Goal: Task Accomplishment & Management: Manage account settings

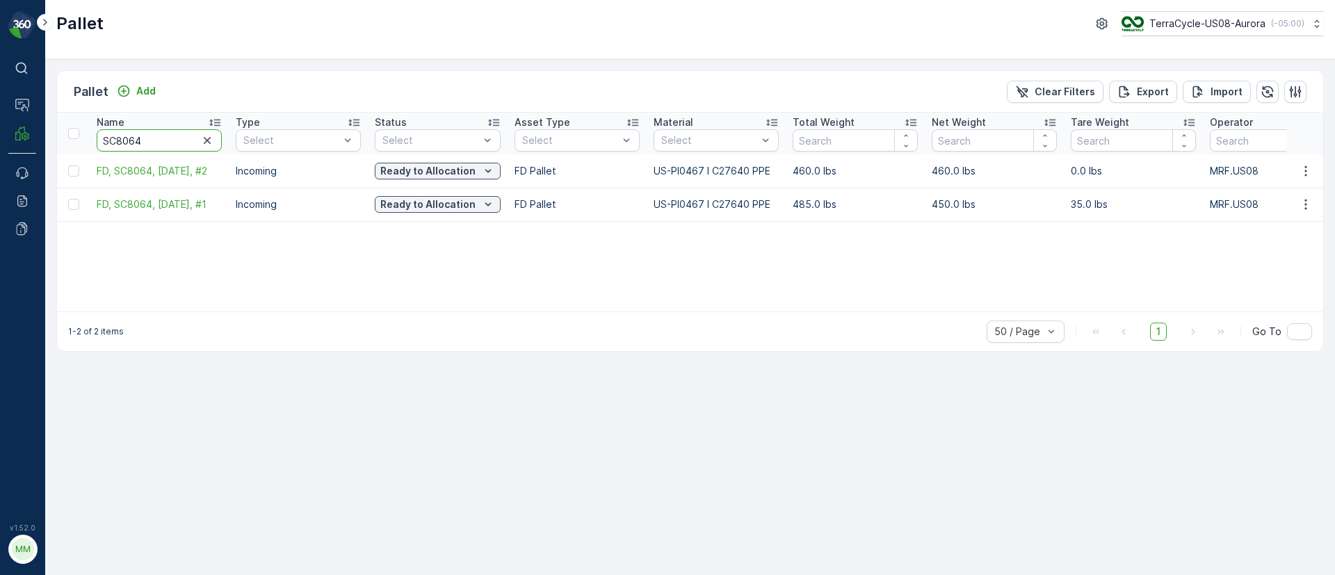
drag, startPoint x: 151, startPoint y: 145, endPoint x: 38, endPoint y: 149, distance: 113.4
click at [38, 149] on div "⌘B Operations MRF Events Reports Documents v 1.52.0 MM MRF.US08 Pallet TerraCyc…" at bounding box center [667, 287] width 1335 height 575
type input "tc"
click at [145, 148] on input "tc" at bounding box center [159, 140] width 125 height 22
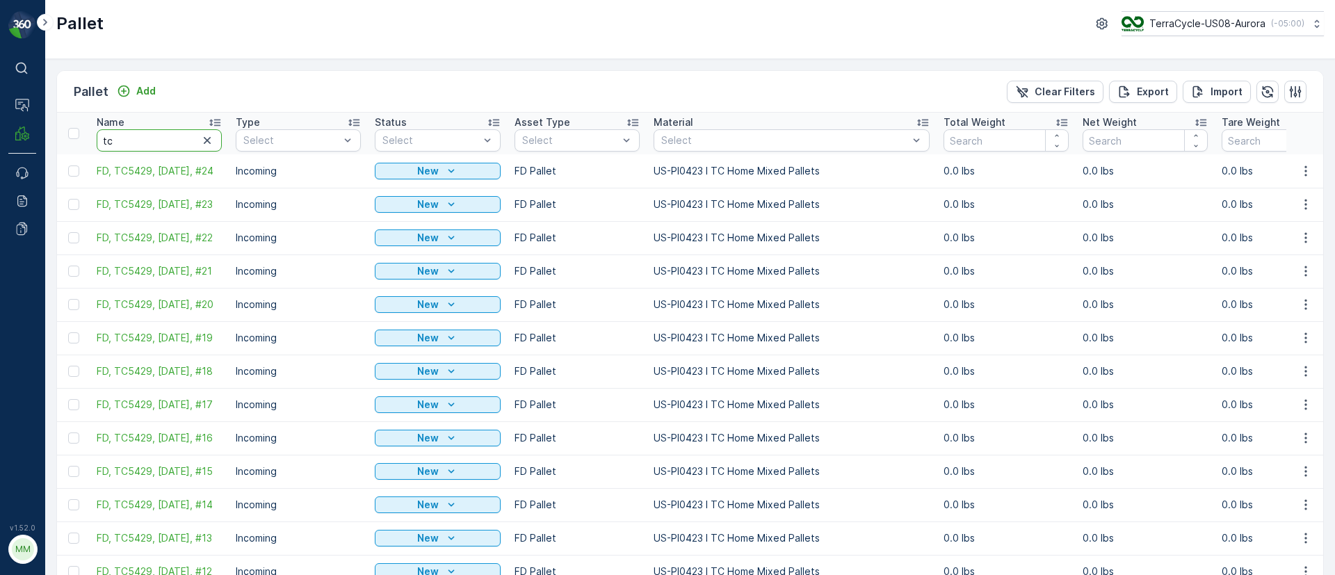
click at [143, 138] on input "tc" at bounding box center [159, 140] width 125 height 22
type input "tc5420"
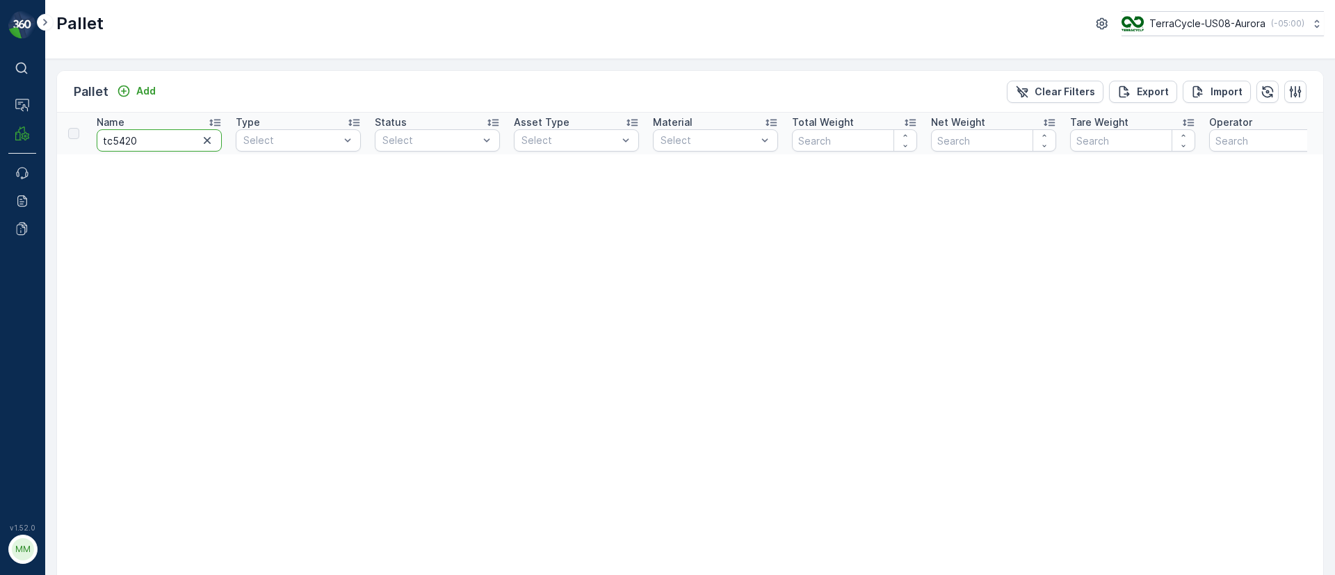
drag, startPoint x: 149, startPoint y: 136, endPoint x: 127, endPoint y: 138, distance: 22.4
click at [127, 138] on input "tc5420" at bounding box center [159, 140] width 125 height 22
type input "tc54"
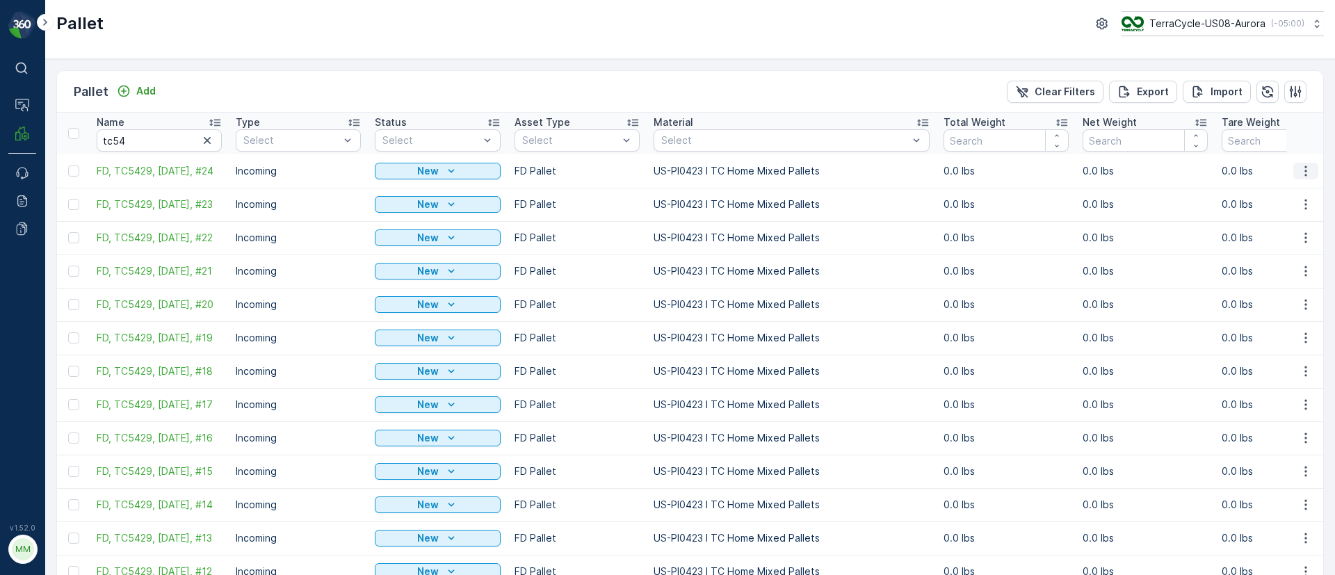
click at [1305, 177] on icon "button" at bounding box center [1306, 171] width 14 height 14
click at [1292, 230] on span "Duplicate Pallet" at bounding box center [1286, 231] width 74 height 14
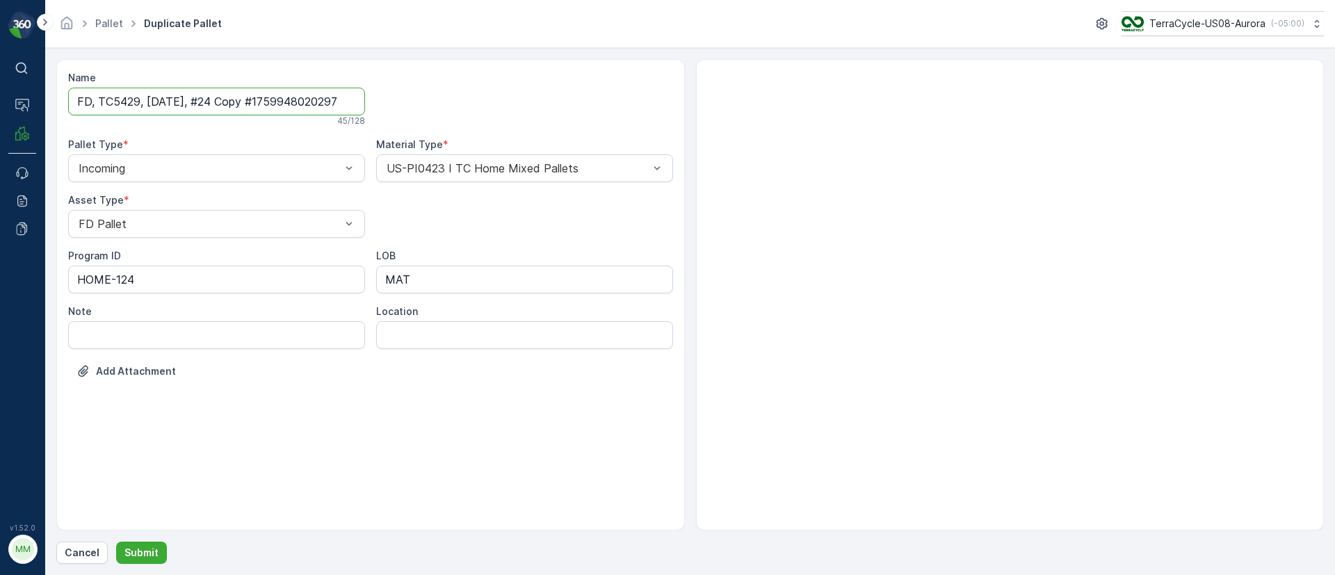
drag, startPoint x: 205, startPoint y: 99, endPoint x: 186, endPoint y: 97, distance: 19.0
click at [204, 99] on input "FD, TC5429, 10/08/25, #24 Copy #1759948020297" at bounding box center [216, 102] width 297 height 28
drag, startPoint x: 172, startPoint y: 99, endPoint x: 164, endPoint y: 99, distance: 8.3
click at [164, 99] on input "FD, TC5429, 10/08/25, #24 Copy #1759948020297" at bounding box center [216, 102] width 297 height 28
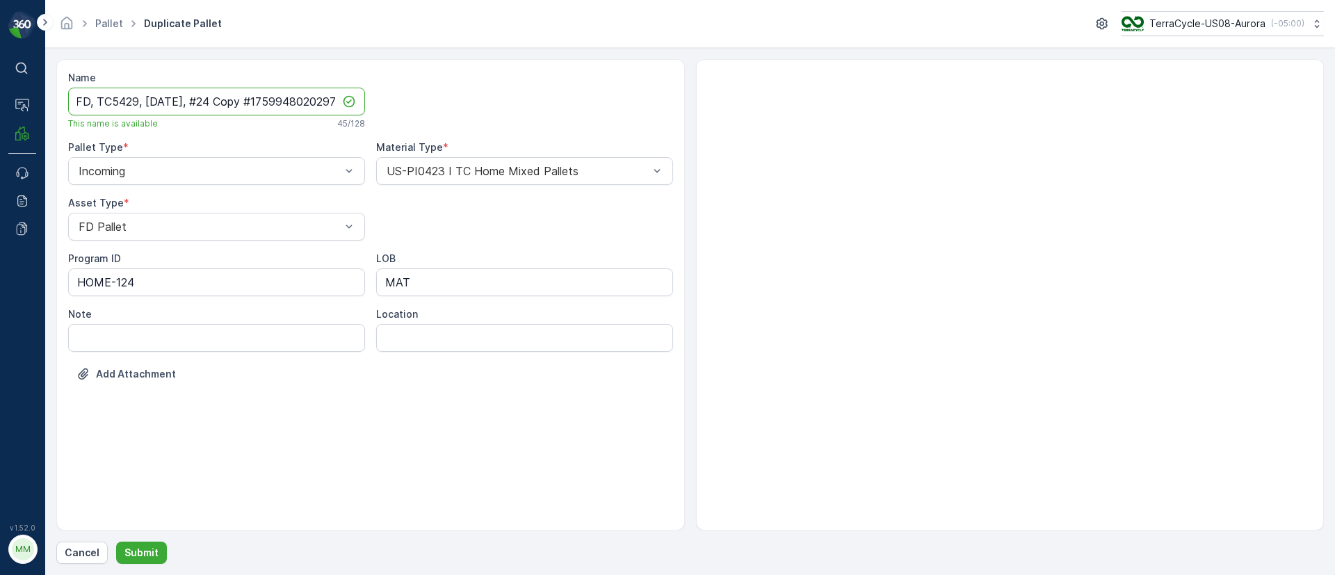
drag, startPoint x: 204, startPoint y: 103, endPoint x: 991, endPoint y: 155, distance: 788.1
click at [991, 155] on div "Name FD, TC5429, 10/07/25, #24 Copy #1759948020297 This name is available 45 / …" at bounding box center [689, 294] width 1267 height 471
click at [140, 101] on input "FD, TC5429, 10/07/25, #1" at bounding box center [216, 102] width 297 height 28
type input "FD, TC5420, 10/07/25, #1"
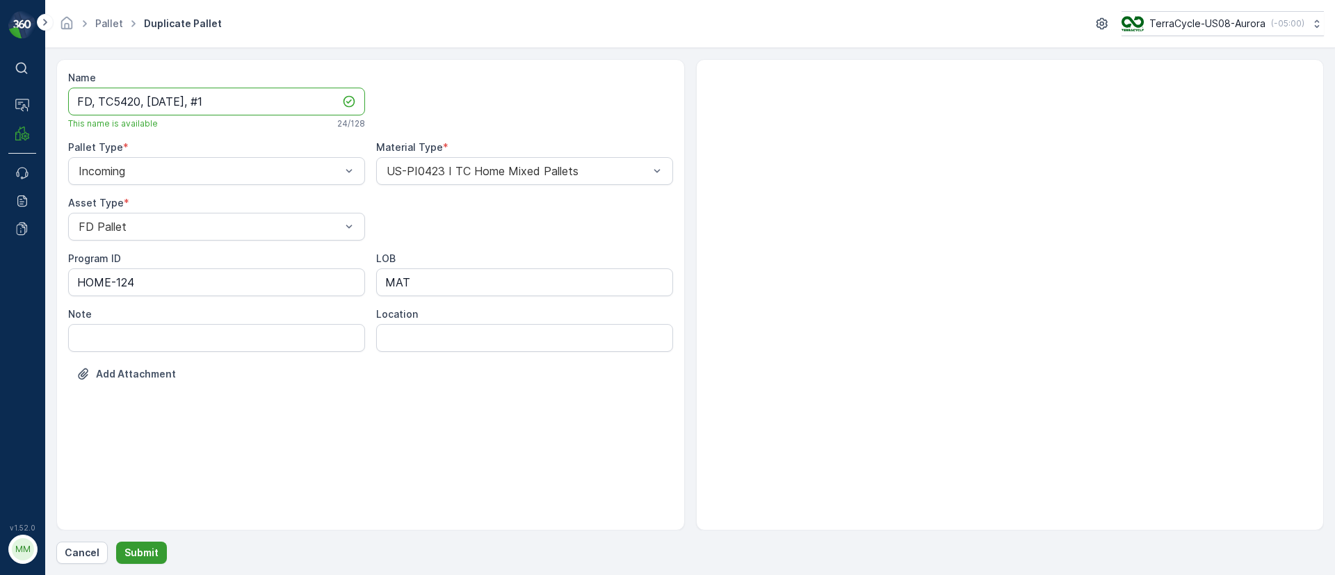
click at [152, 553] on p "Submit" at bounding box center [141, 553] width 34 height 14
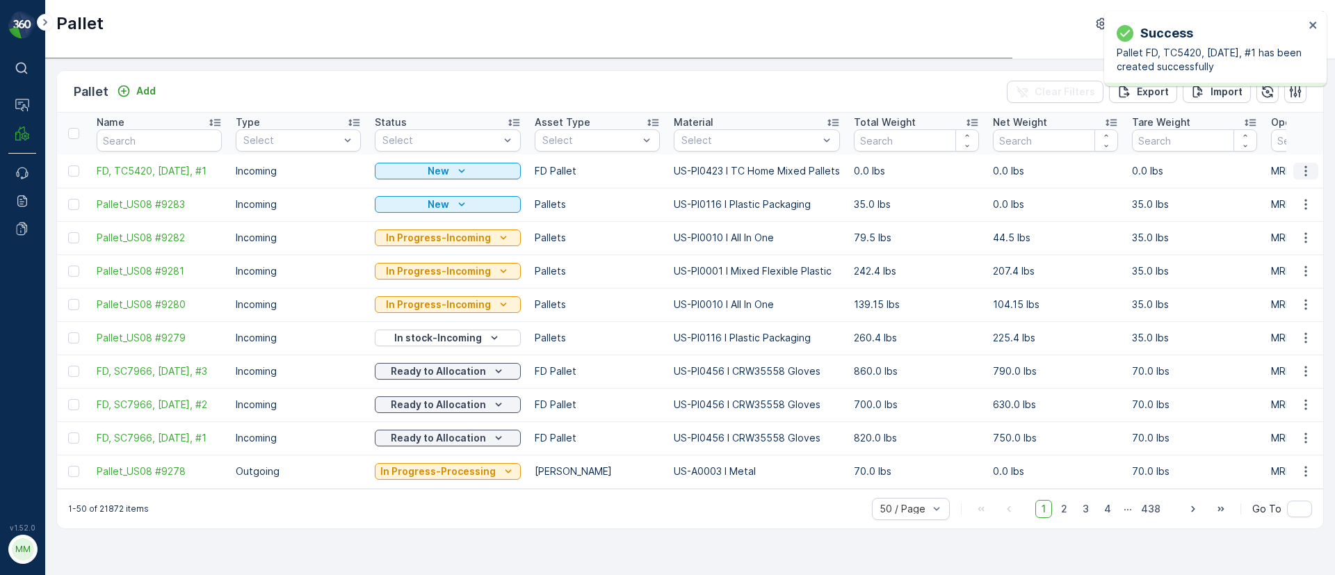
click at [1307, 168] on icon "button" at bounding box center [1306, 171] width 14 height 14
click at [1274, 226] on span "Duplicate Pallet" at bounding box center [1286, 231] width 74 height 14
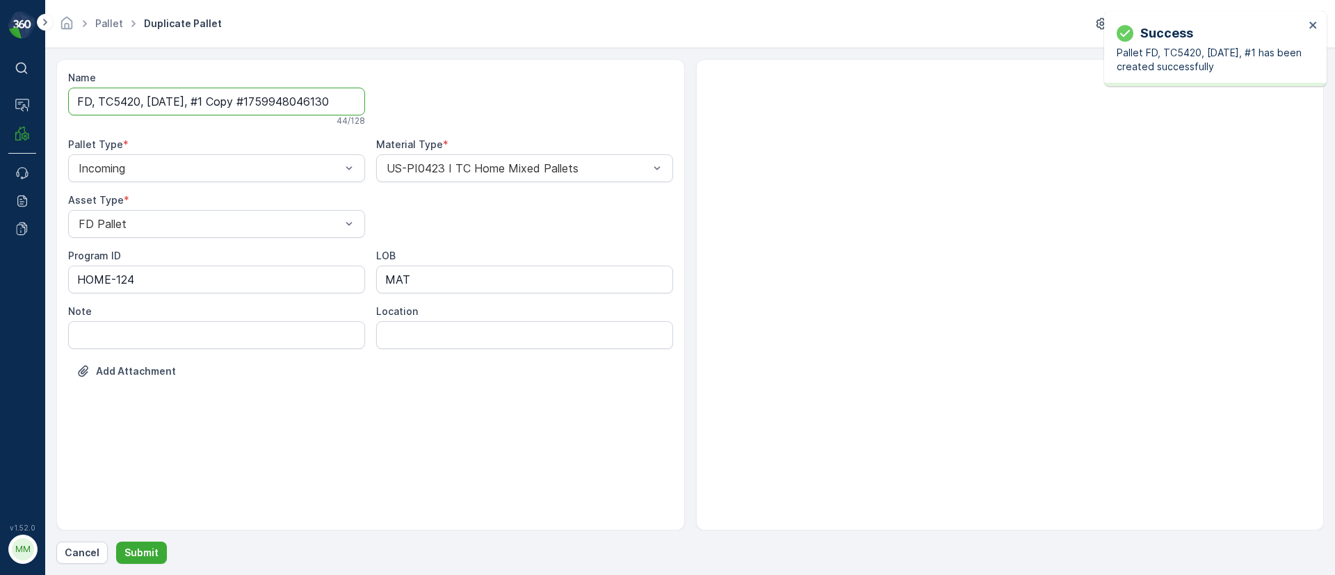
drag, startPoint x: 208, startPoint y: 99, endPoint x: 480, endPoint y: 117, distance: 273.1
click at [480, 117] on div "Name FD, TC5420, 10/07/25, #1 Copy #1759948046130 44 / 128 Pallet Type * Incomi…" at bounding box center [370, 235] width 605 height 328
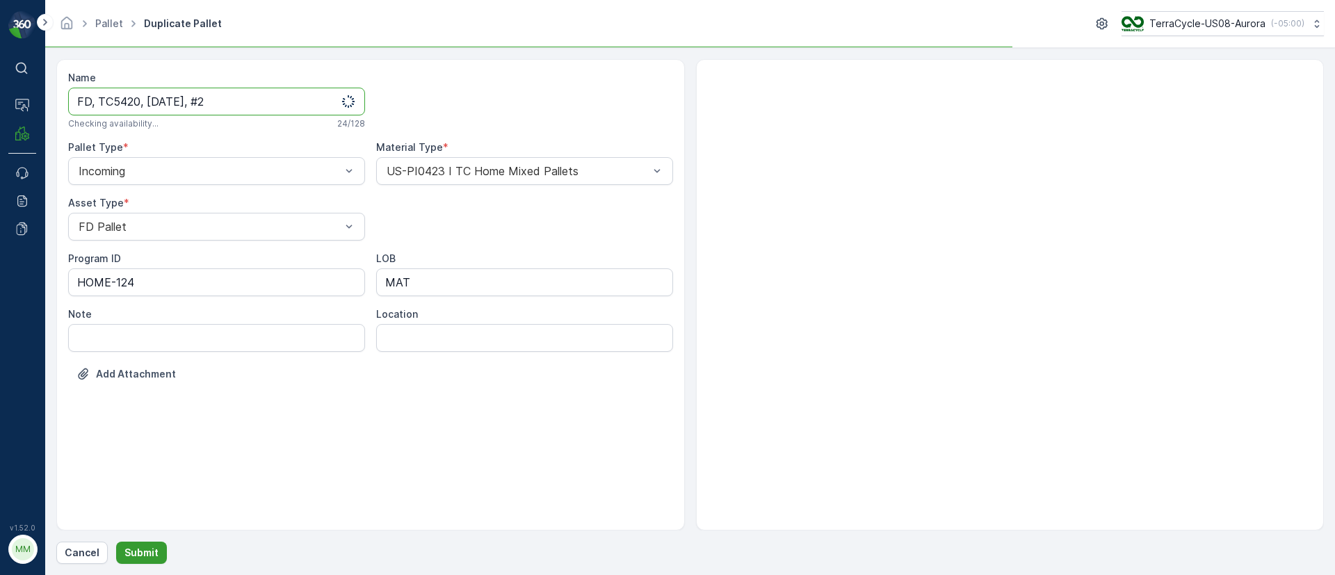
type input "FD, TC5420, 10/07/25, #2"
click at [151, 546] on p "Submit" at bounding box center [141, 553] width 34 height 14
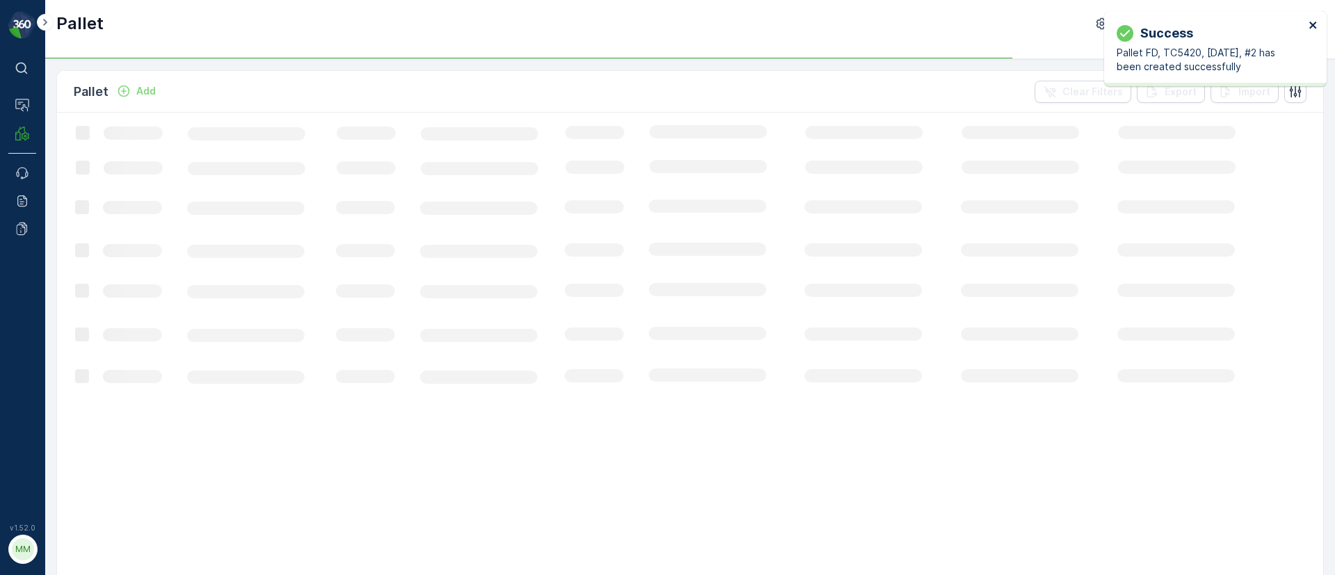
click at [1310, 22] on icon "close" at bounding box center [1314, 24] width 10 height 11
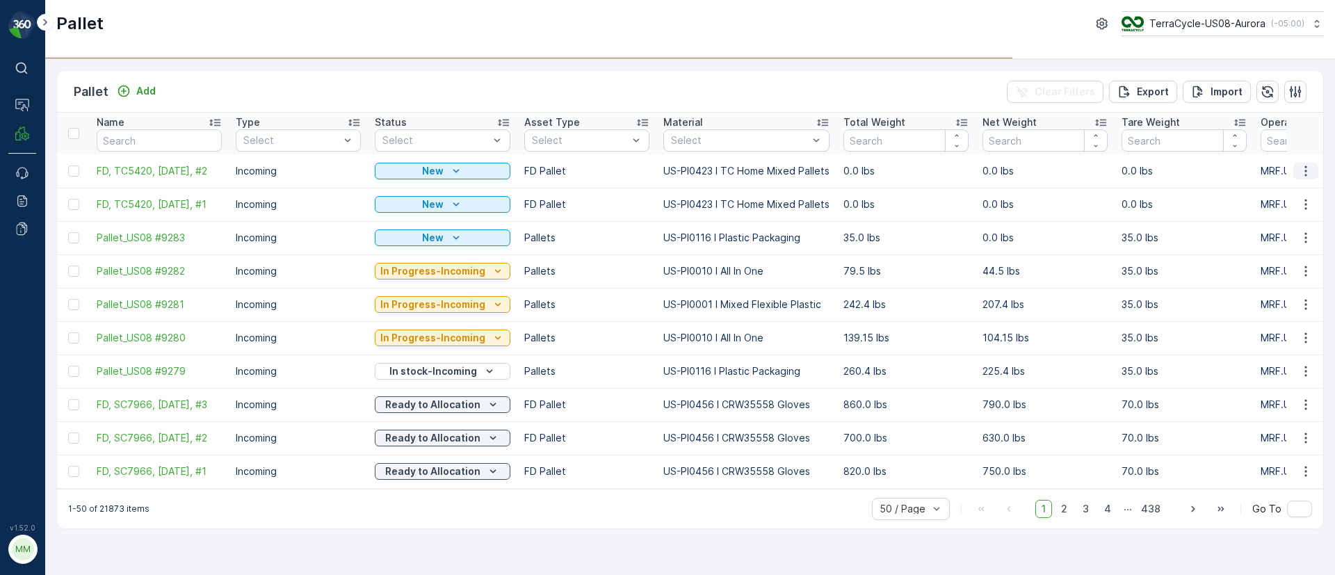
click at [1302, 170] on icon "button" at bounding box center [1306, 171] width 14 height 14
click at [1286, 227] on span "Duplicate Pallet" at bounding box center [1286, 231] width 74 height 14
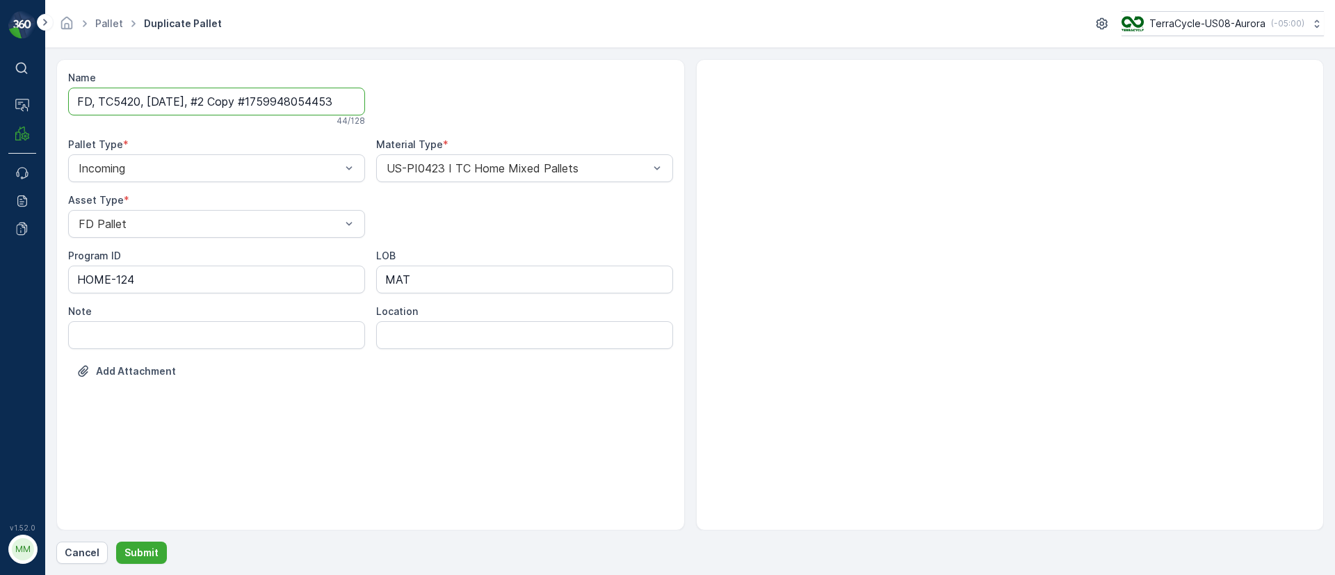
drag, startPoint x: 205, startPoint y: 100, endPoint x: 499, endPoint y: 118, distance: 294.6
click at [499, 118] on div "Name FD, TC5420, 10/07/25, #2 Copy #1759948054453 44 / 128 Pallet Type * Incomi…" at bounding box center [370, 235] width 605 height 328
type input "FD, TC5420, 10/07/25, #3"
click at [156, 549] on button "Submit" at bounding box center [141, 553] width 51 height 22
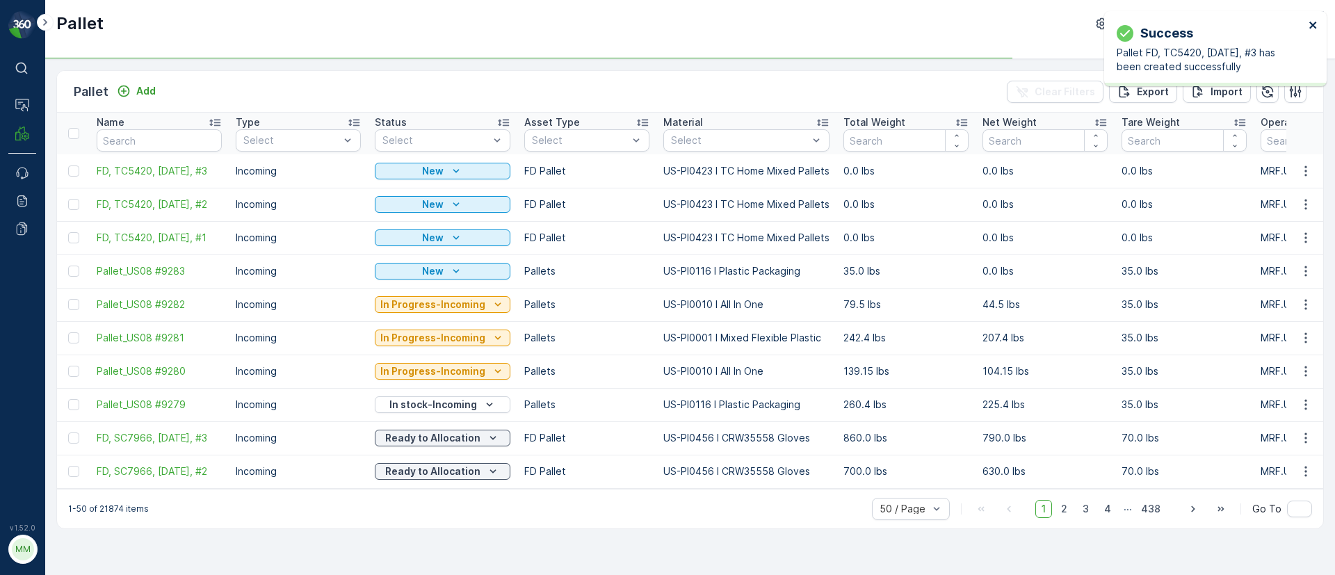
click at [1311, 28] on icon "close" at bounding box center [1314, 24] width 10 height 11
click at [1304, 172] on icon "button" at bounding box center [1306, 171] width 14 height 14
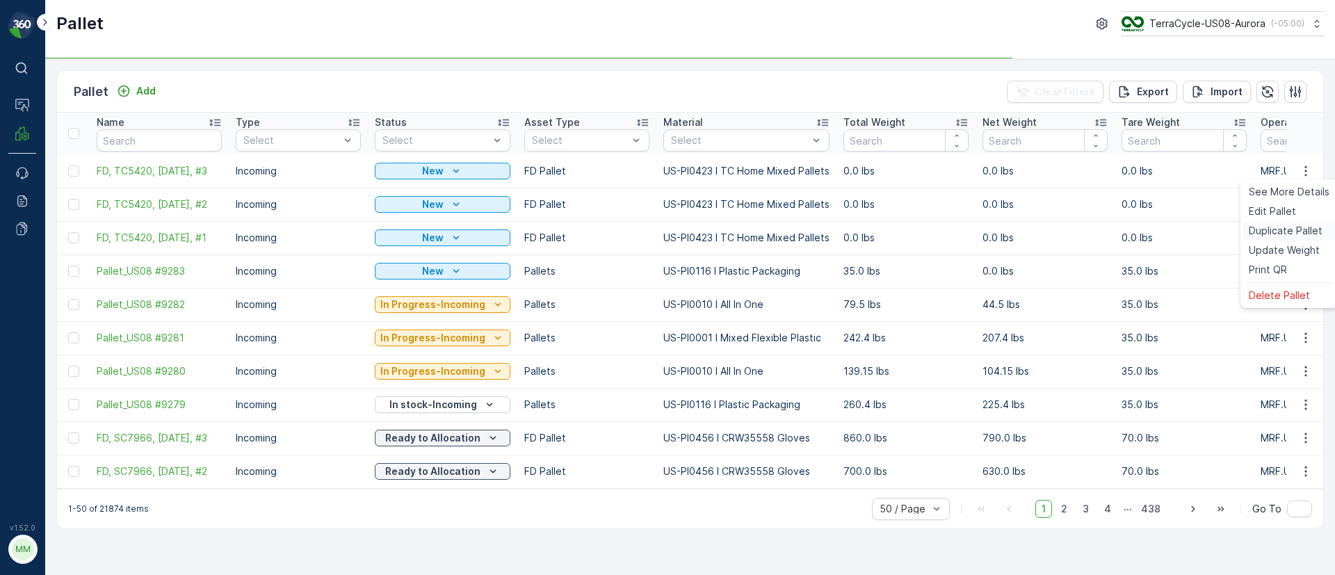
click at [1289, 235] on span "Duplicate Pallet" at bounding box center [1286, 231] width 74 height 14
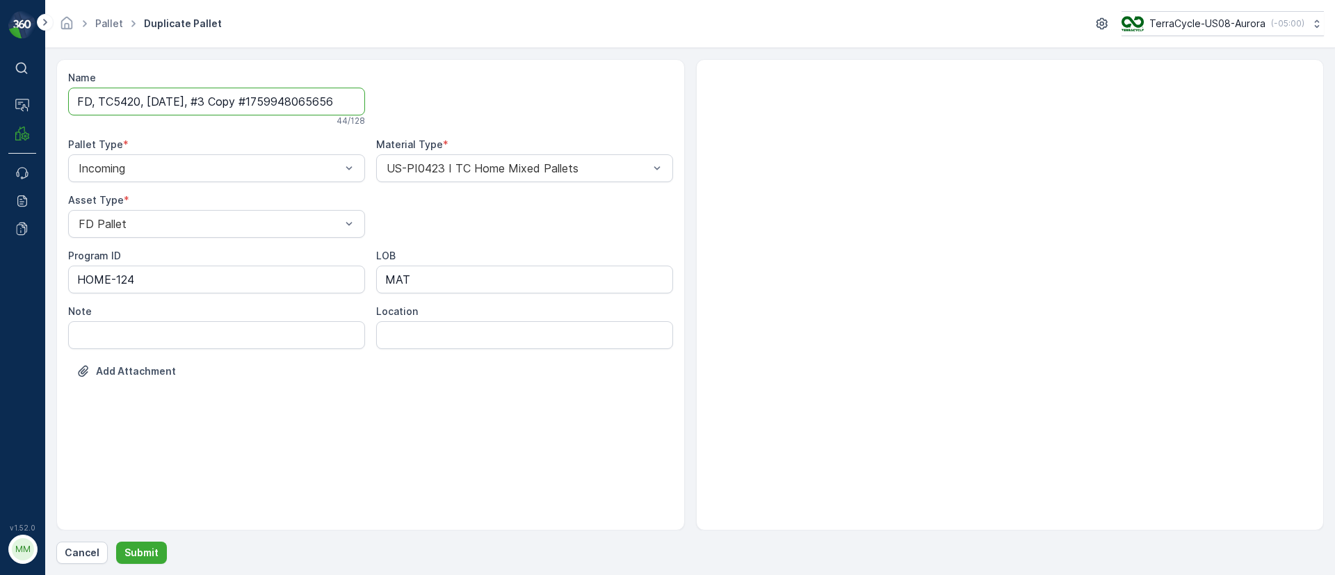
drag, startPoint x: 209, startPoint y: 97, endPoint x: 536, endPoint y: 90, distance: 326.9
click at [536, 90] on div "Name FD, TC5420, 10/07/25, #3 Copy #1759948065656 44 / 128 Pallet Type * Incomi…" at bounding box center [370, 235] width 605 height 328
type input "FD, TC5420, 10/07/25, #4"
click at [146, 559] on p "Submit" at bounding box center [141, 553] width 34 height 14
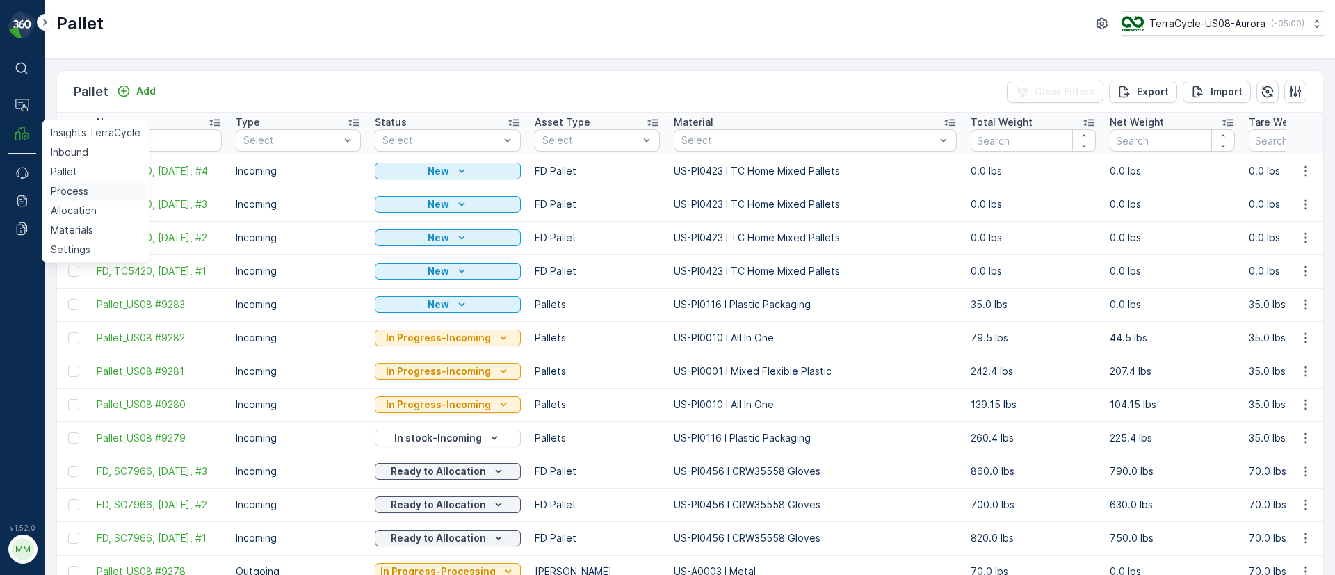
click at [74, 198] on link "Process" at bounding box center [95, 190] width 101 height 19
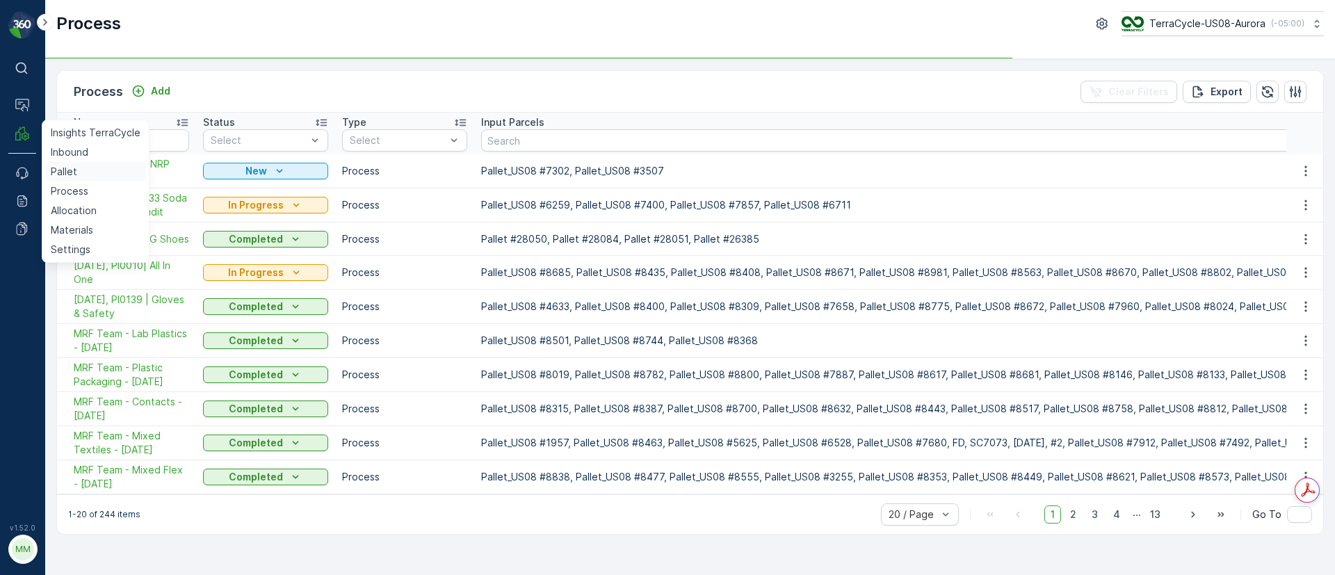
click at [70, 169] on p "Pallet" at bounding box center [64, 172] width 26 height 14
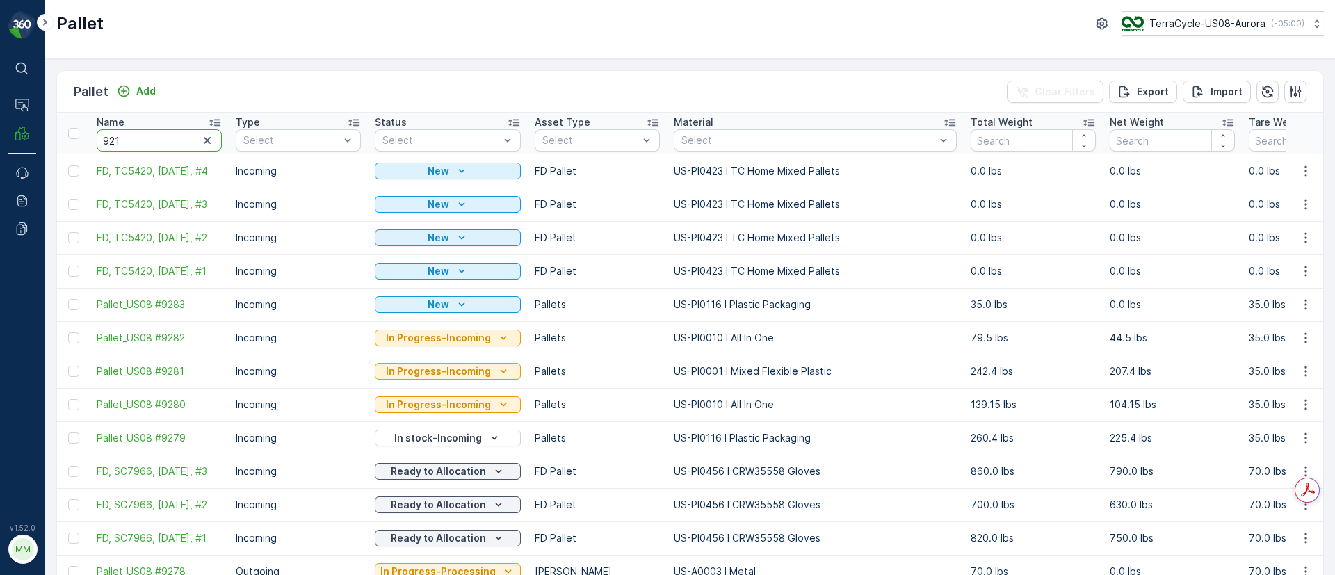
type input "9219"
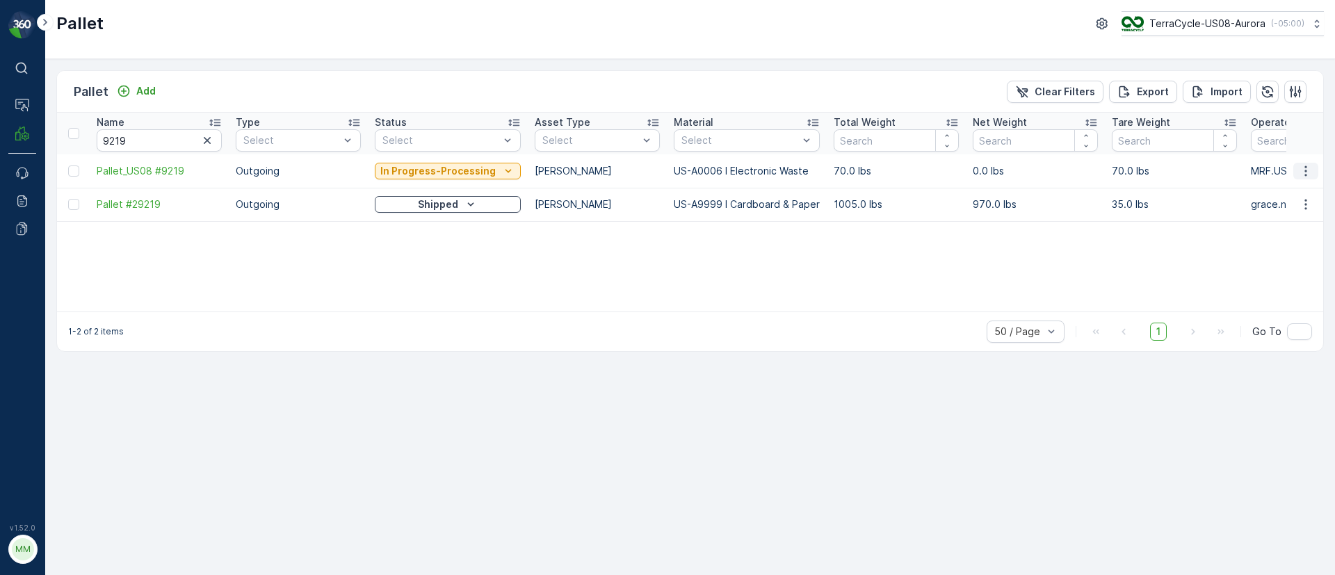
click at [1315, 168] on button "button" at bounding box center [1305, 171] width 25 height 17
click at [1281, 297] on span "Delete Pallet" at bounding box center [1279, 296] width 61 height 14
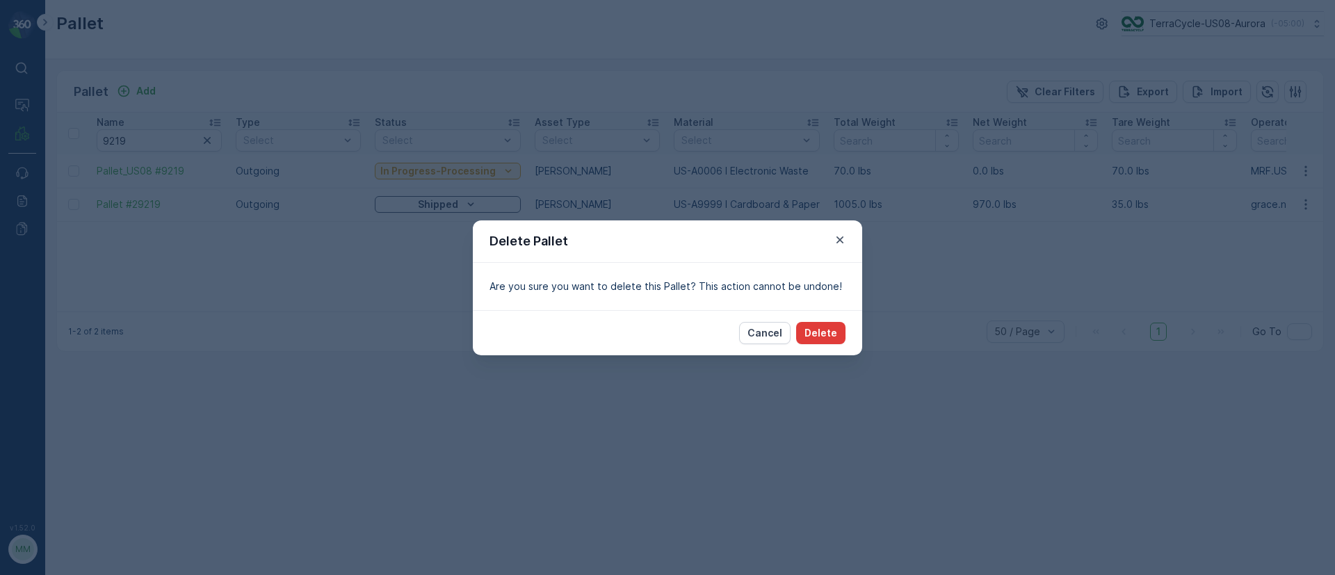
click at [838, 341] on button "Delete" at bounding box center [820, 333] width 49 height 22
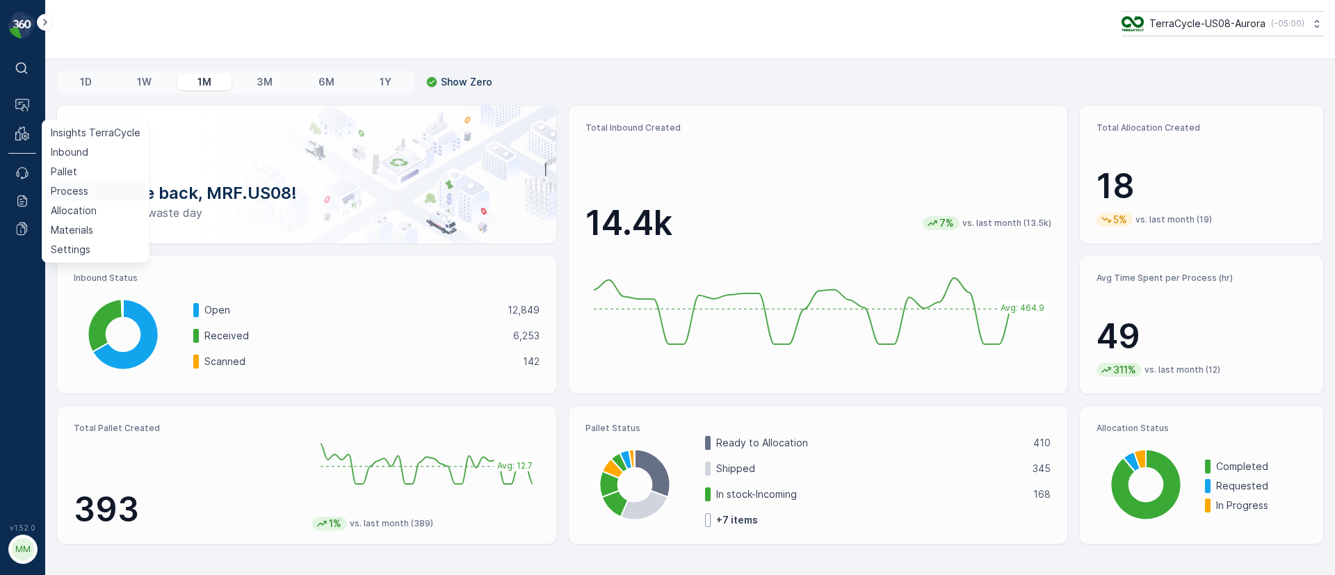
click at [72, 188] on p "Process" at bounding box center [70, 191] width 38 height 14
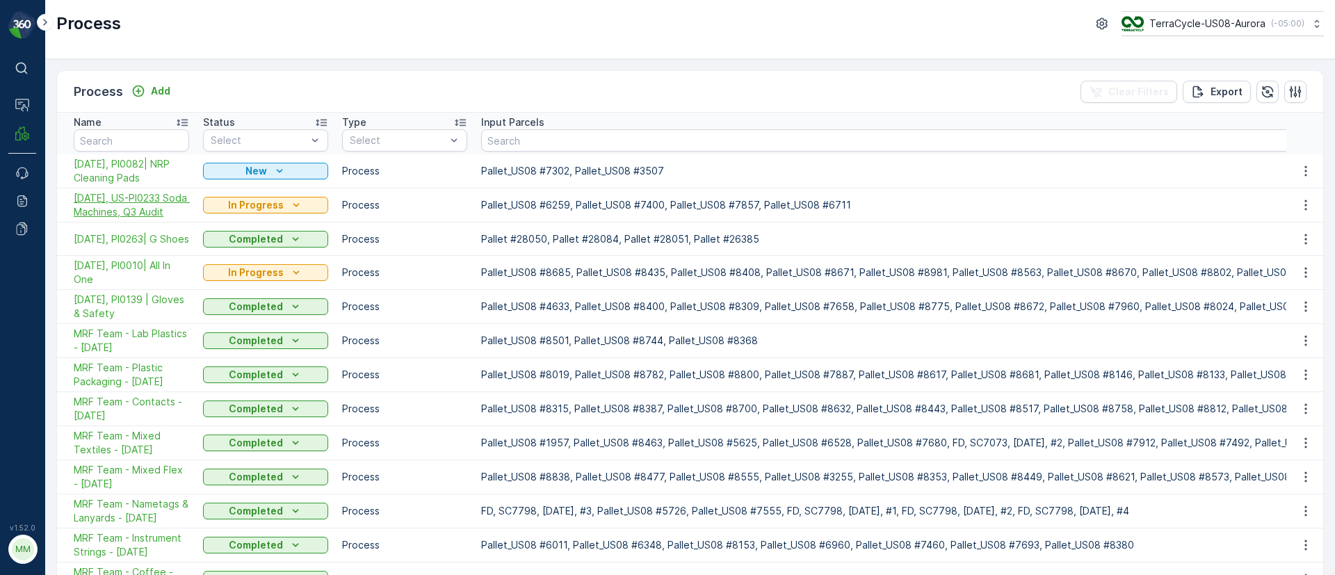
click at [116, 219] on span "[DATE], US-PI0233 Soda Machines, Q3 Audit" at bounding box center [131, 205] width 115 height 28
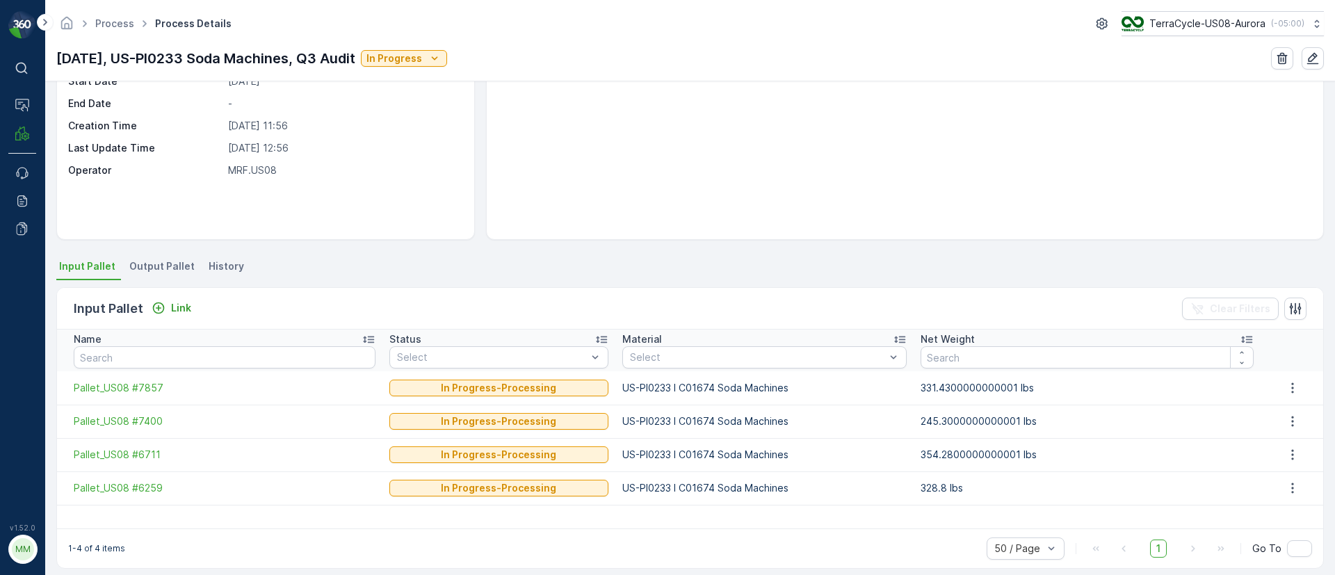
scroll to position [143, 0]
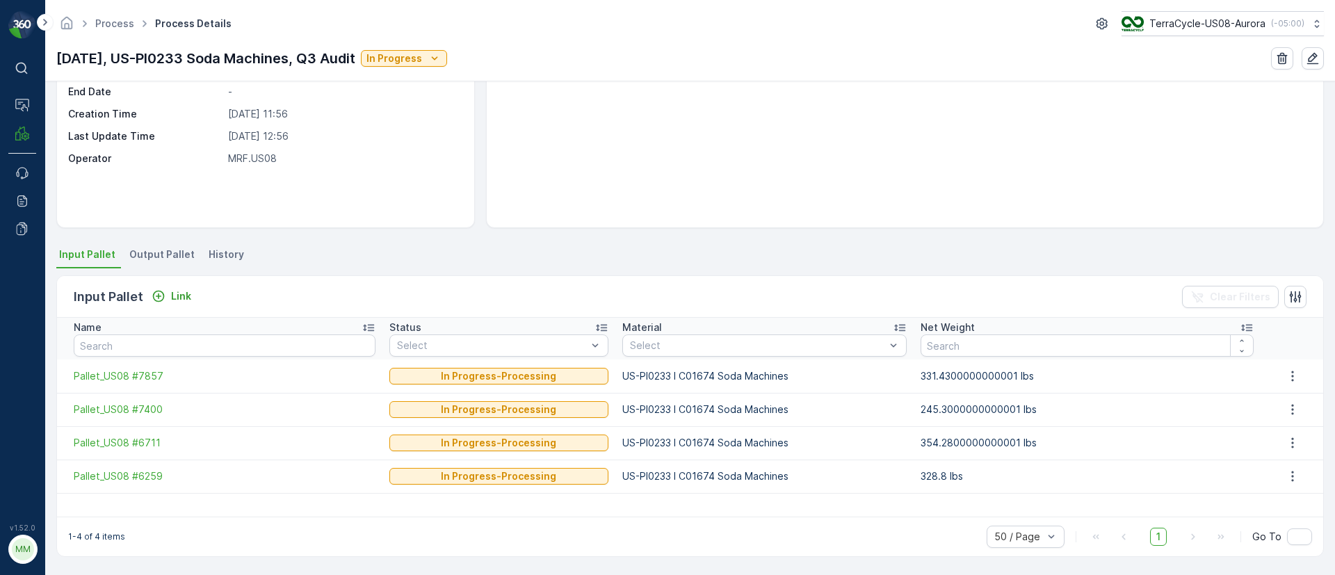
click at [159, 256] on span "Output Pallet" at bounding box center [161, 255] width 65 height 14
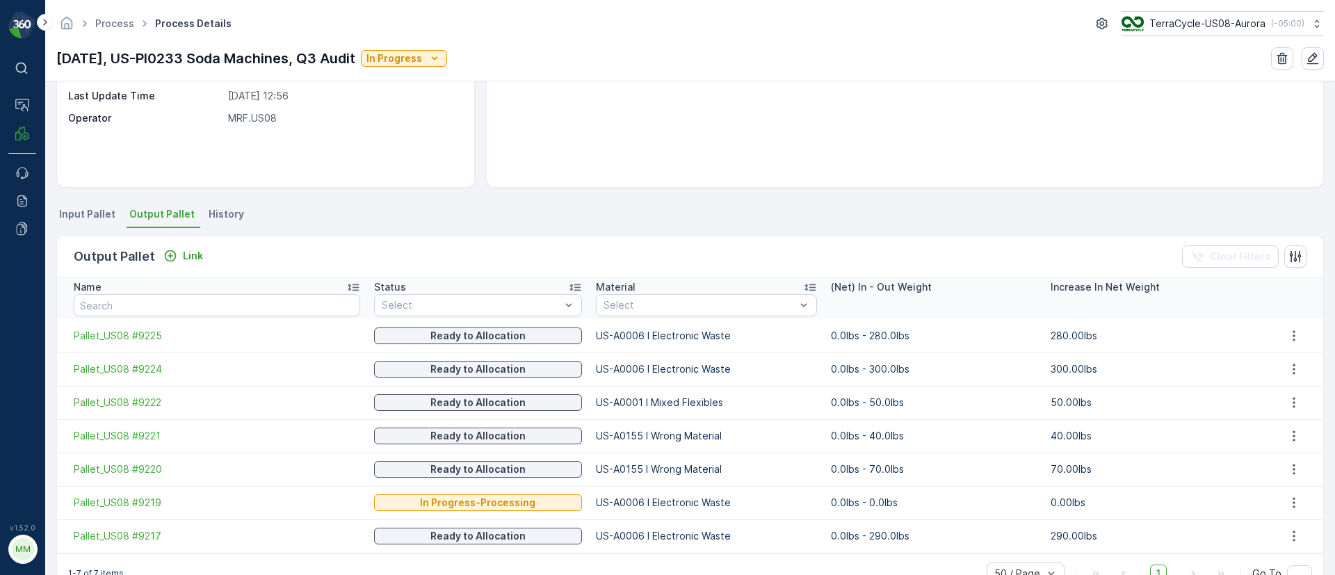
scroll to position [220, 0]
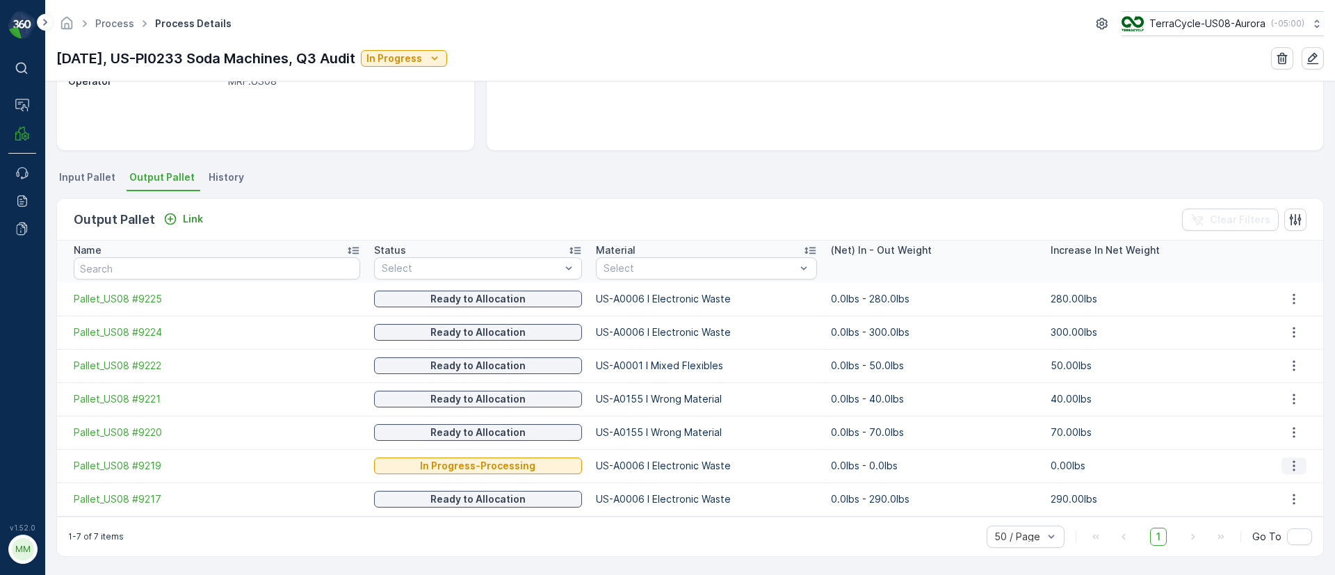
click at [1293, 467] on icon "button" at bounding box center [1294, 466] width 14 height 14
click at [1298, 493] on span "Detach" at bounding box center [1303, 487] width 34 height 14
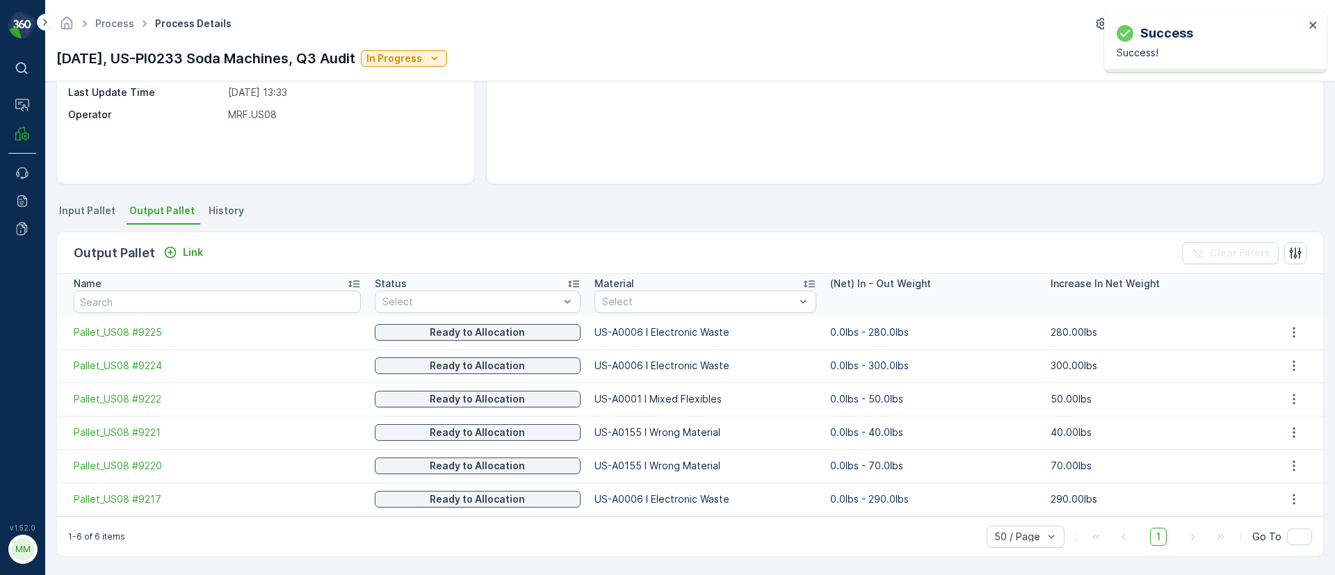
scroll to position [186, 0]
drag, startPoint x: 577, startPoint y: 430, endPoint x: 926, endPoint y: 21, distance: 537.5
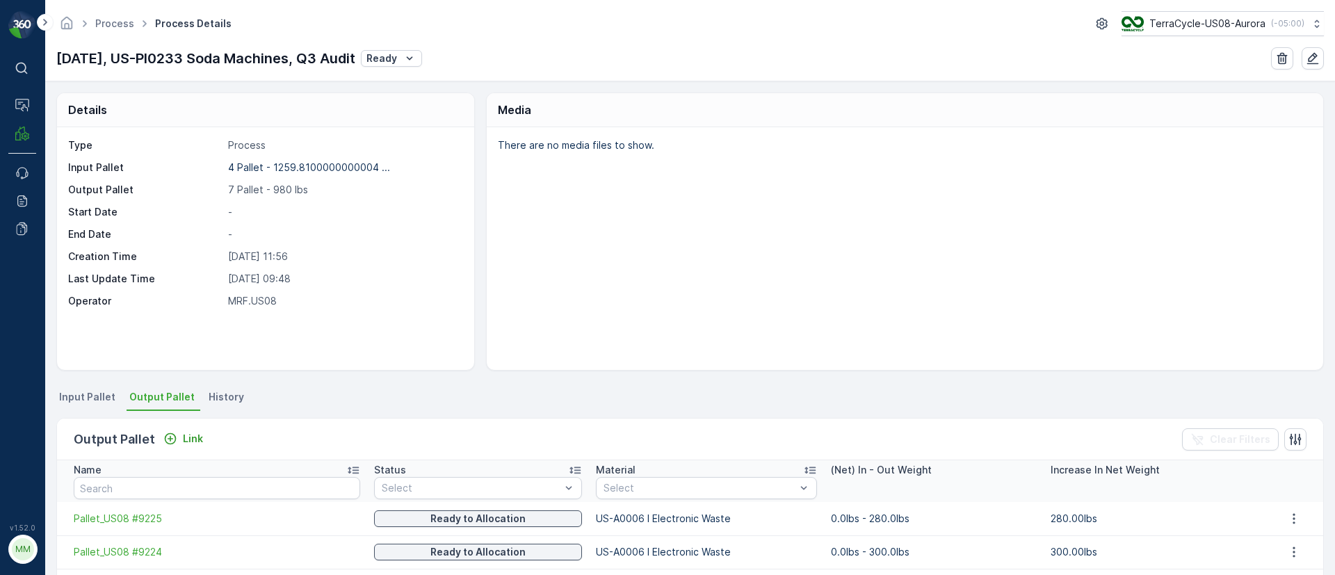
scroll to position [220, 0]
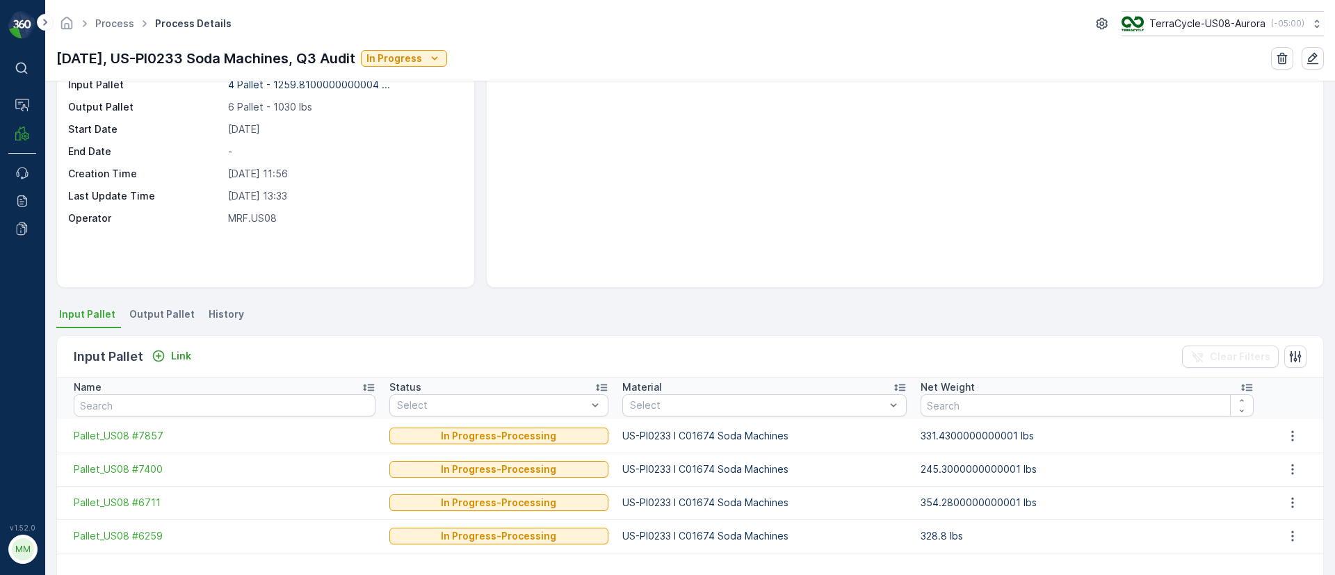
scroll to position [143, 0]
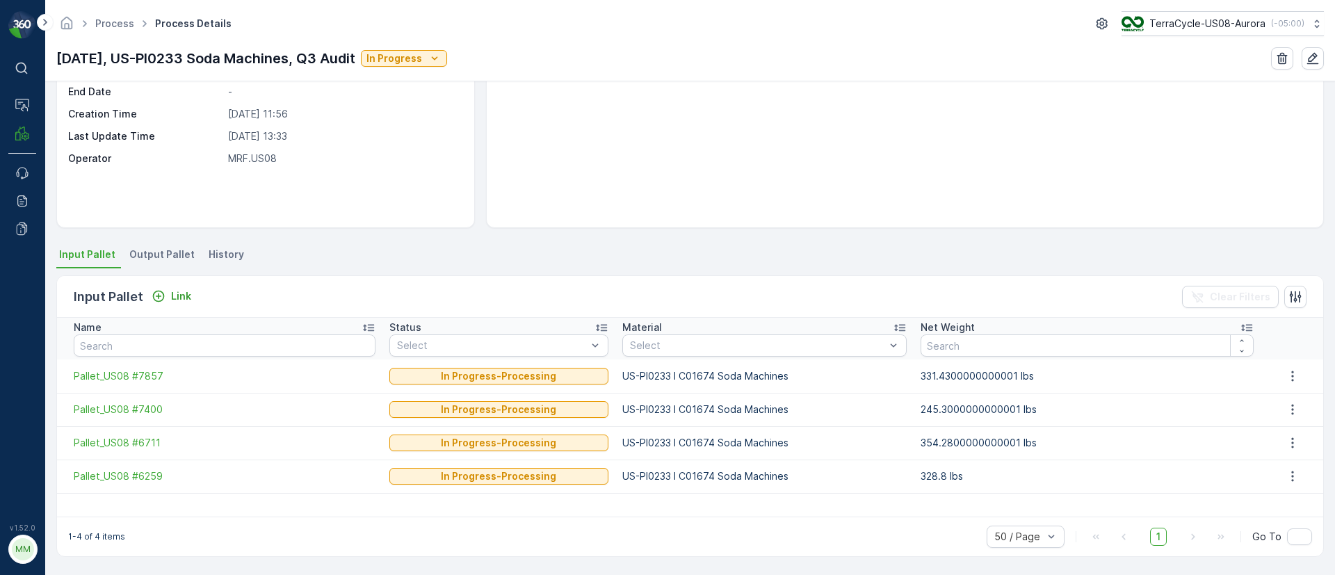
click at [172, 242] on div "Details Type Process Input Pallet 4 Pallet - 1259.8100000000004 ... Output Pall…" at bounding box center [690, 328] width 1290 height 494
click at [173, 250] on span "Output Pallet" at bounding box center [161, 255] width 65 height 14
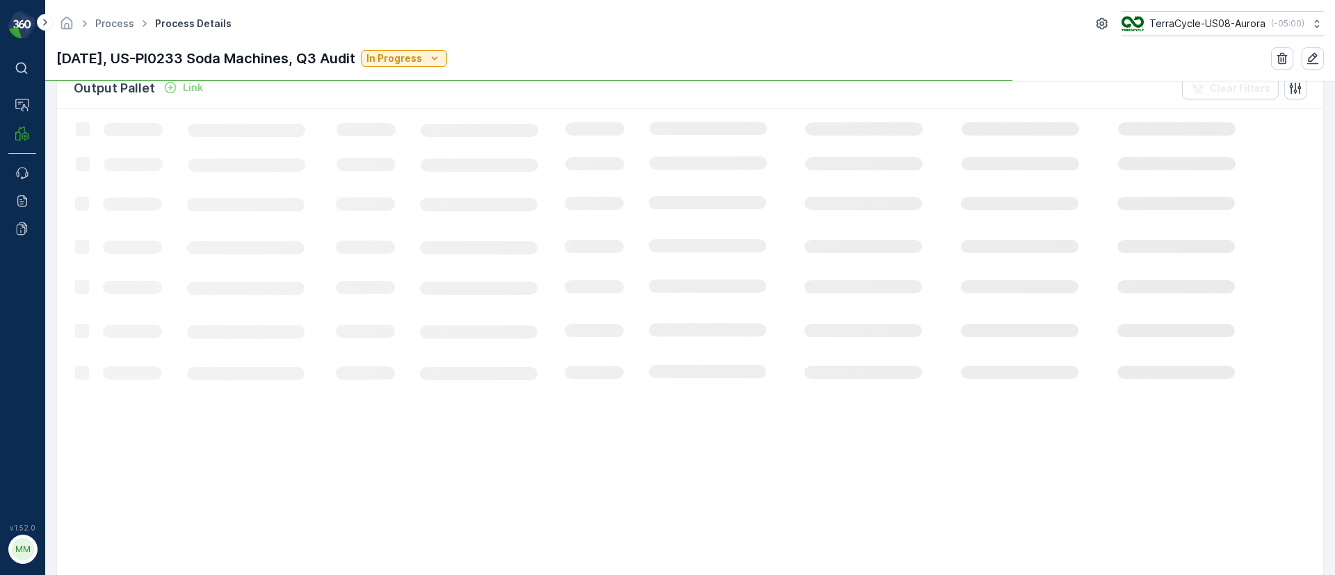
scroll to position [186, 0]
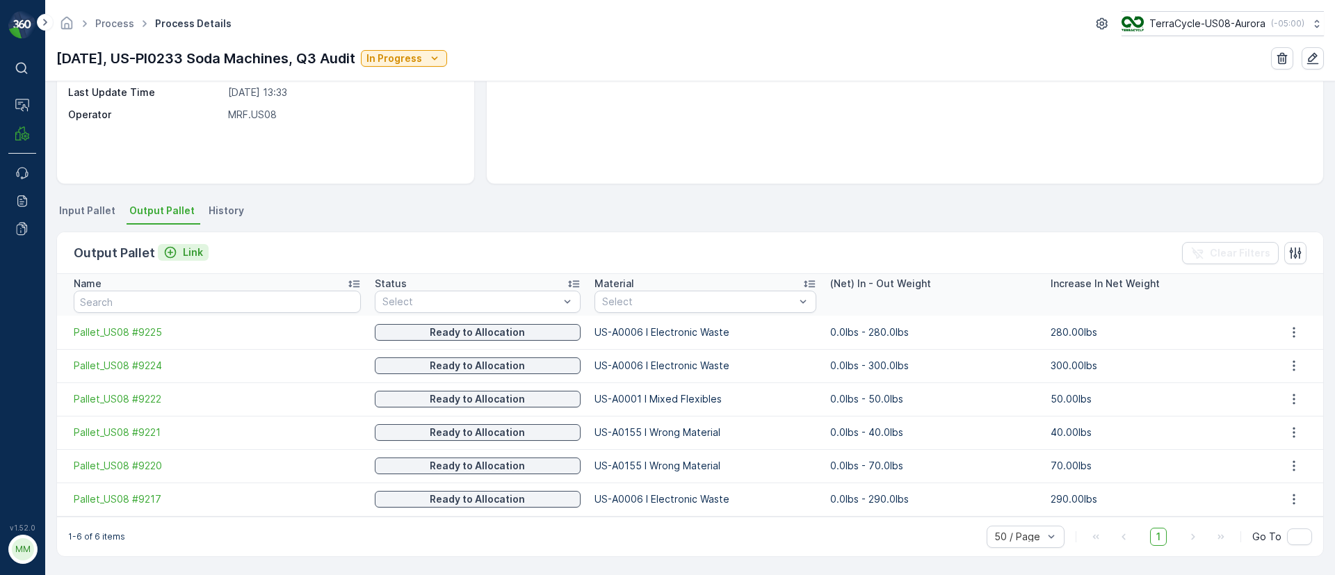
click at [188, 252] on p "Link" at bounding box center [193, 252] width 20 height 14
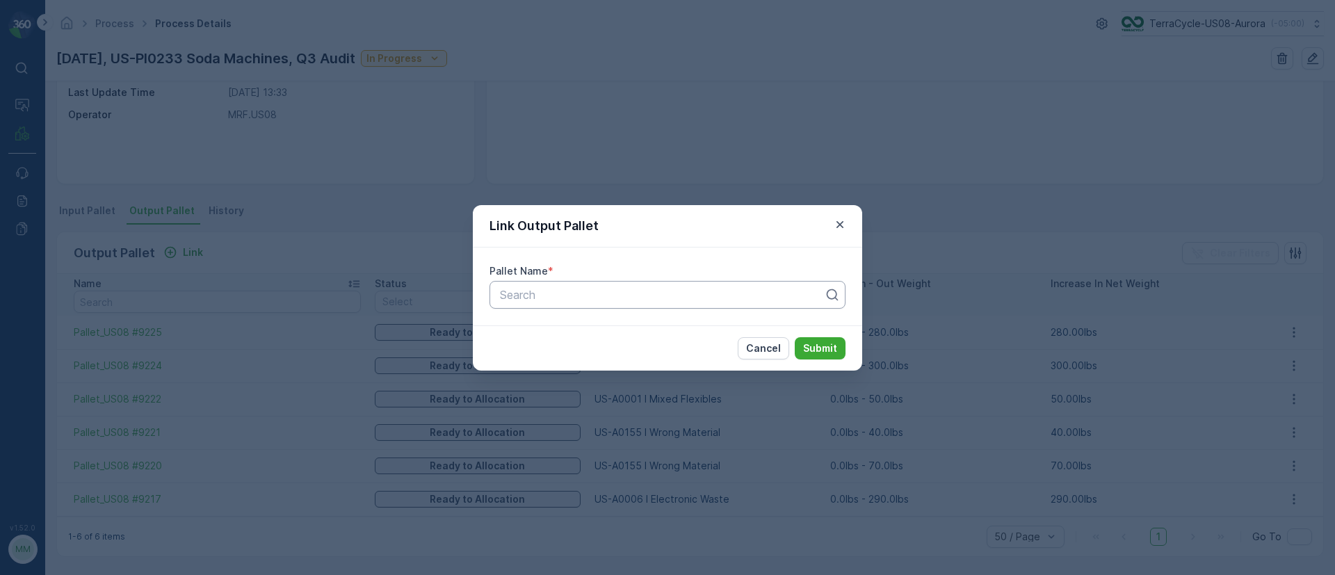
click at [518, 299] on div at bounding box center [662, 295] width 327 height 13
paste input "Pallet_US08 #9284"
type input "Pallet_US08 #9284"
click at [565, 337] on div "Pallet_US08 #9284" at bounding box center [667, 329] width 356 height 24
click at [823, 351] on p "Submit" at bounding box center [820, 348] width 34 height 14
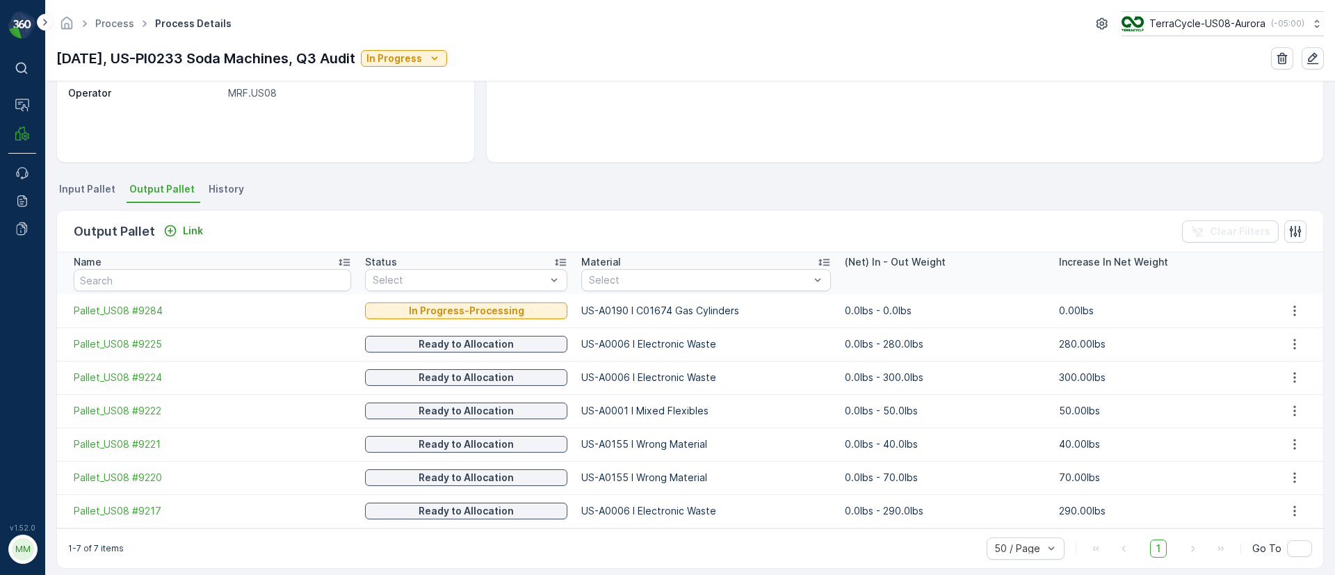
scroll to position [220, 0]
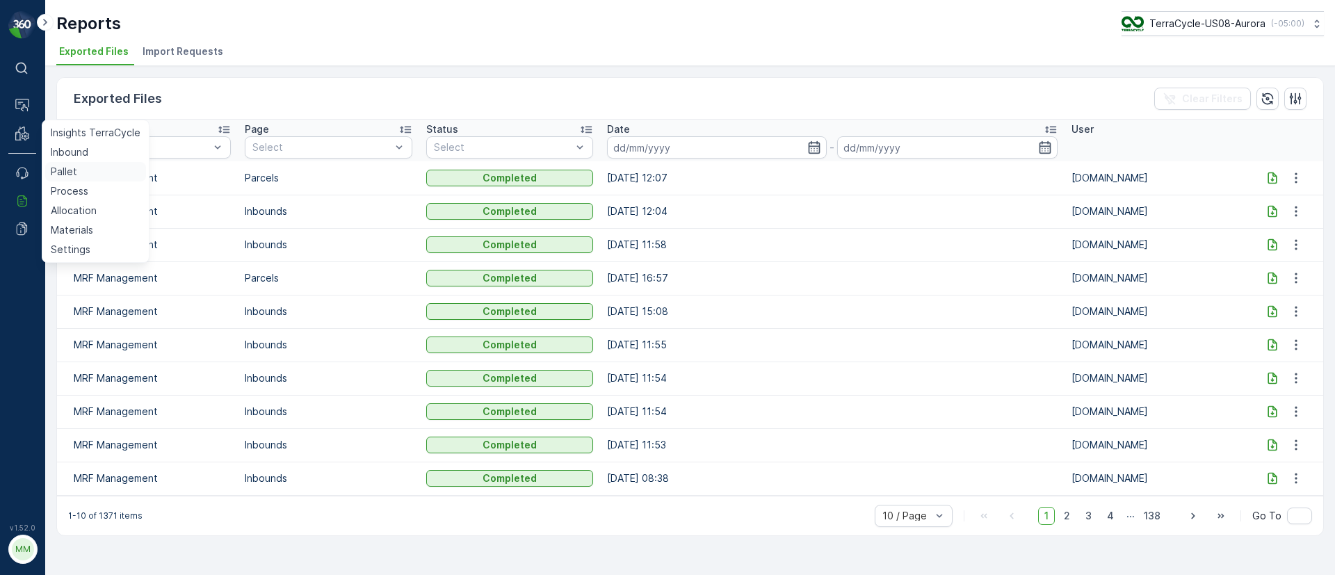
click at [55, 174] on p "Pallet" at bounding box center [64, 172] width 26 height 14
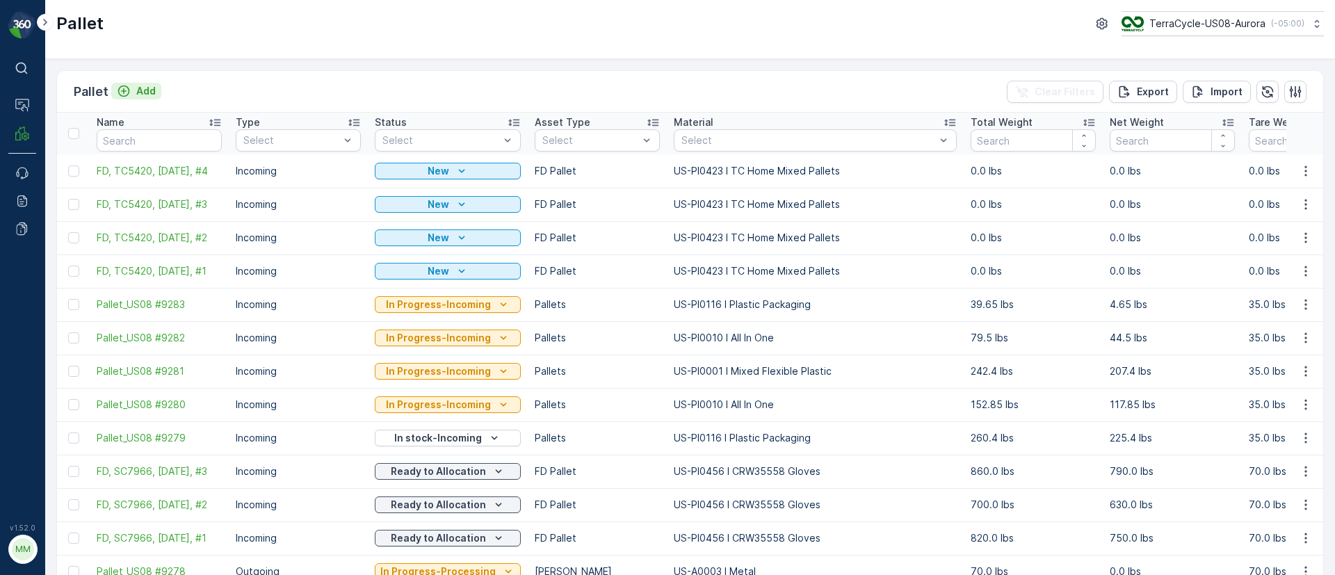
click at [146, 83] on button "Add" at bounding box center [136, 91] width 50 height 17
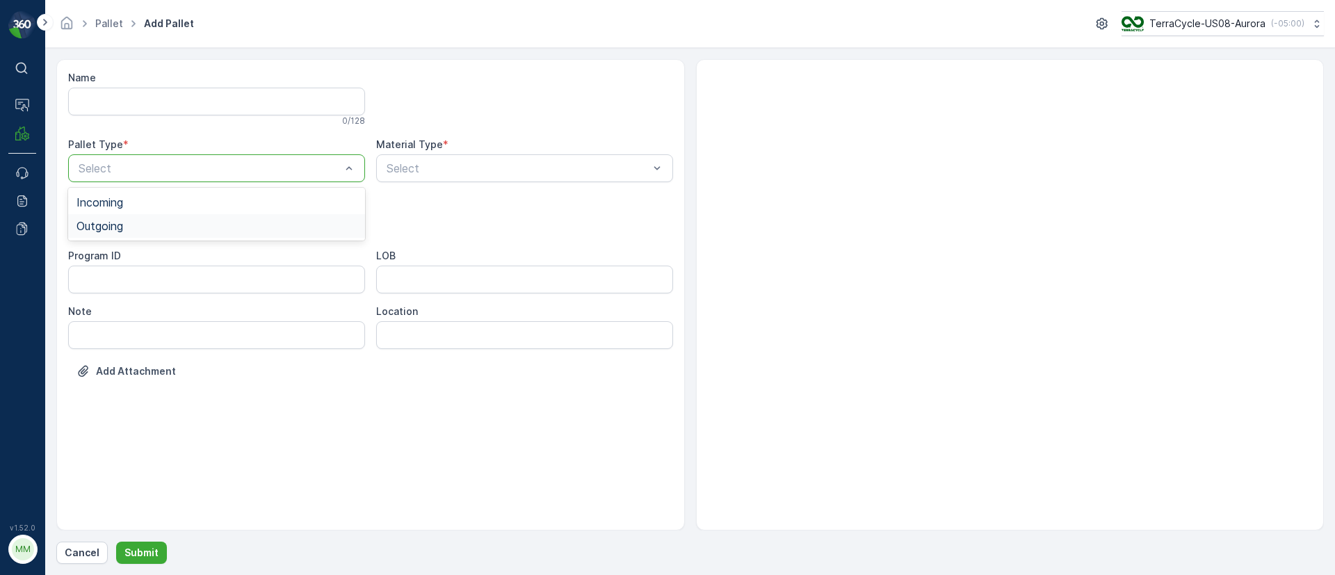
click at [118, 233] on div "Outgoing" at bounding box center [216, 226] width 297 height 24
click at [108, 307] on span "Pallets" at bounding box center [93, 305] width 35 height 13
click at [428, 172] on div at bounding box center [517, 168] width 265 height 13
type input "0190"
click at [468, 175] on div at bounding box center [524, 168] width 297 height 28
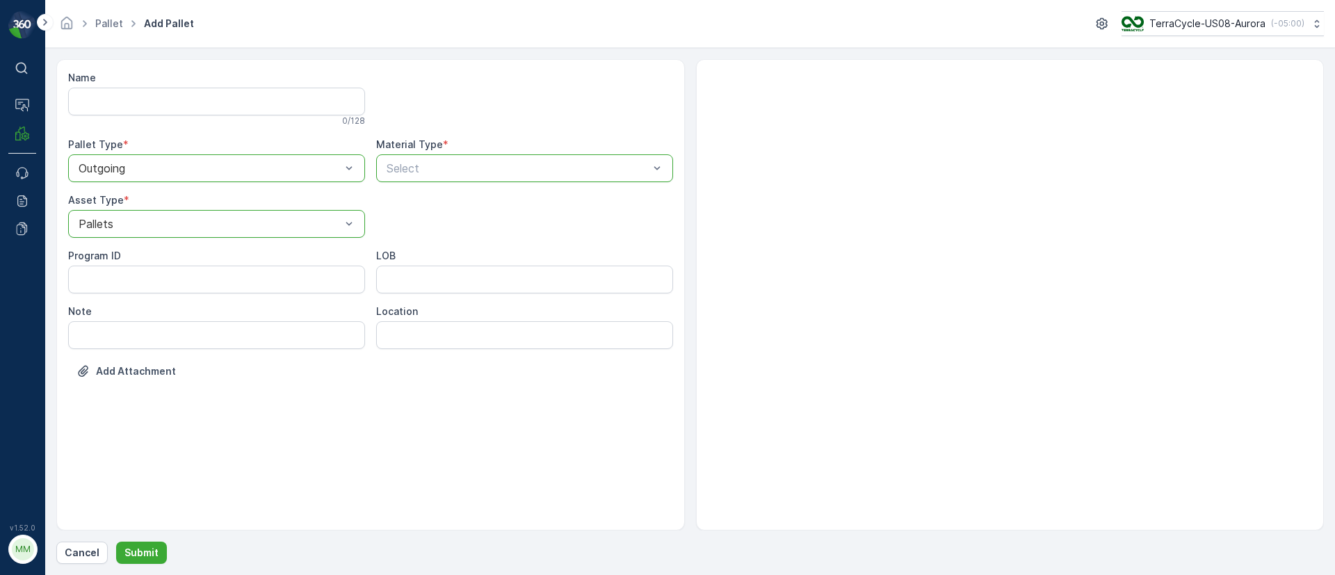
click at [461, 172] on div at bounding box center [517, 168] width 265 height 13
type input "0190"
click at [558, 210] on div "US-A0190 I C01674 Gas Cylinders" at bounding box center [524, 203] width 297 height 24
click at [154, 546] on p "Submit" at bounding box center [141, 553] width 34 height 14
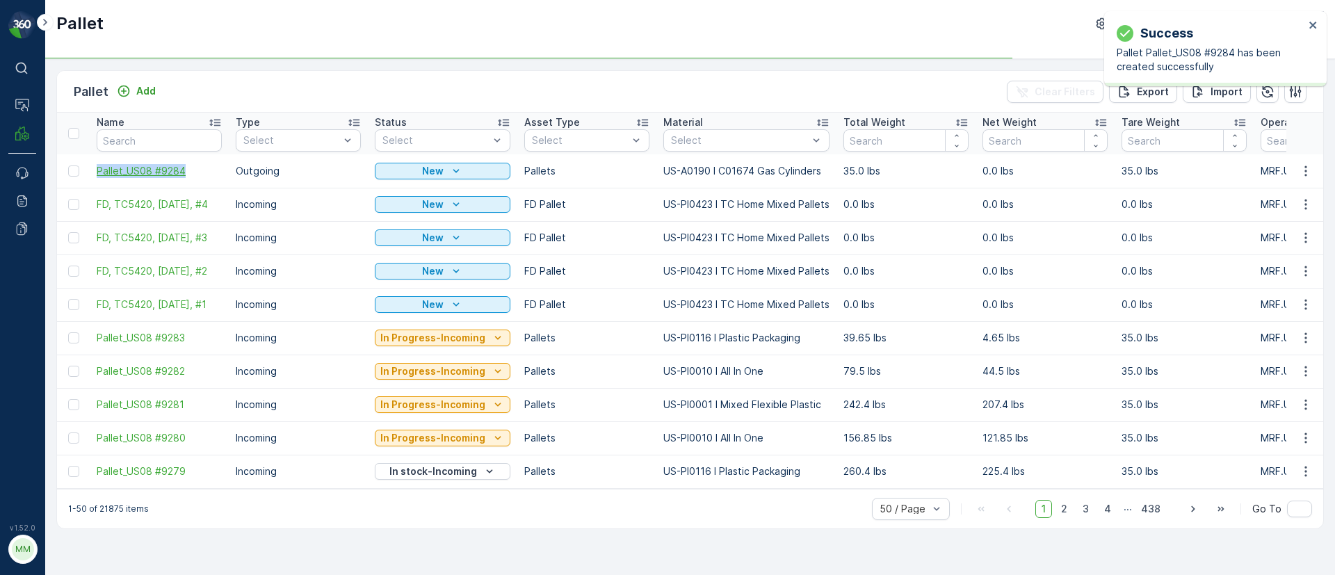
drag, startPoint x: 90, startPoint y: 177, endPoint x: 193, endPoint y: 175, distance: 102.2
click at [193, 175] on td "Pallet_US08 #9284" at bounding box center [159, 170] width 139 height 33
copy span "Pallet_US08 #9284"
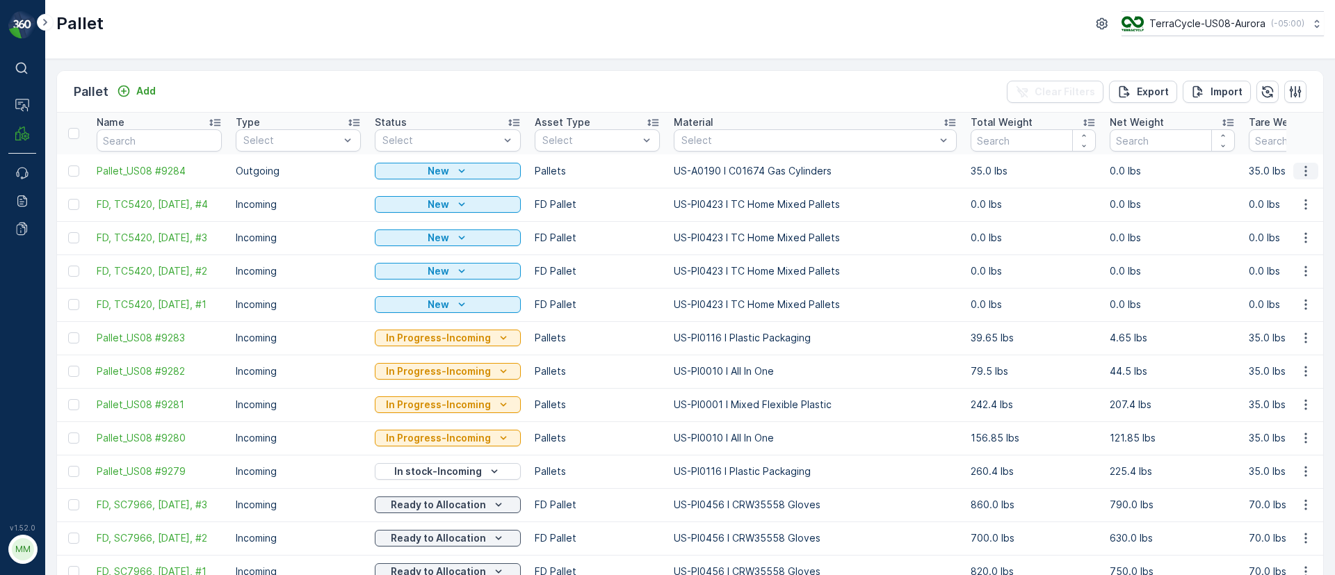
click at [1305, 169] on icon "button" at bounding box center [1306, 171] width 14 height 14
click at [1278, 250] on span "Update Weight" at bounding box center [1284, 250] width 71 height 14
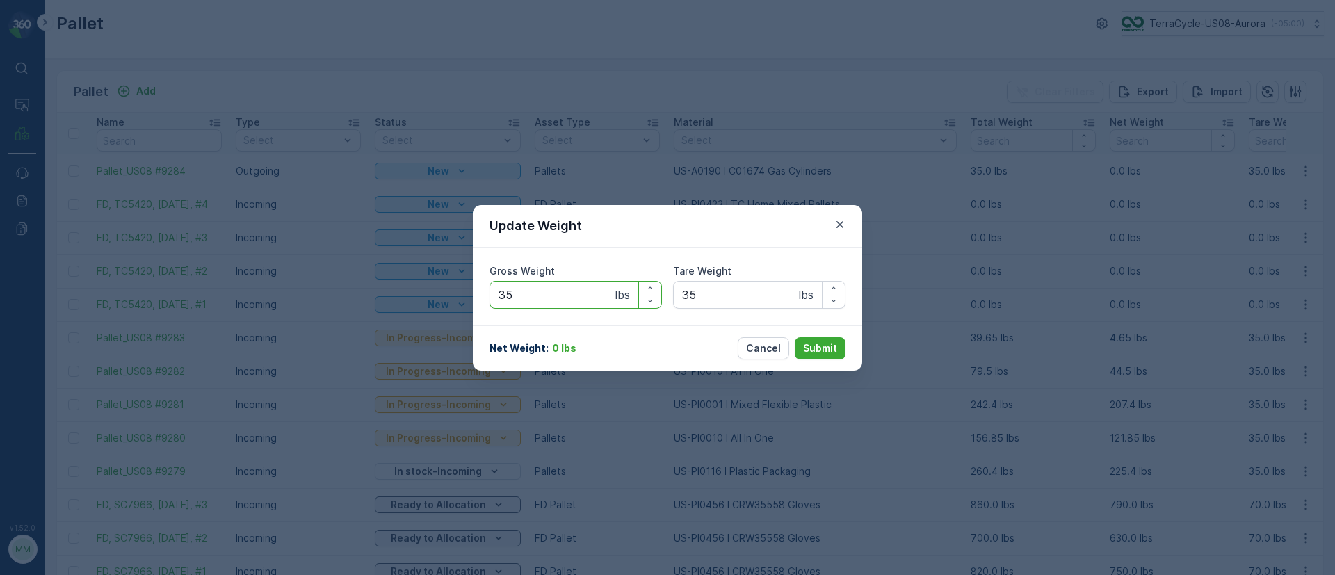
drag, startPoint x: 535, startPoint y: 297, endPoint x: 431, endPoint y: 296, distance: 104.3
click at [431, 296] on div "Update Weight Gross Weight 35 lbs Tare Weight 35 lbs Net Weight : 0 lbs Cancel …" at bounding box center [667, 287] width 1335 height 575
type Weight "170"
click at [816, 349] on p "Submit" at bounding box center [820, 348] width 34 height 14
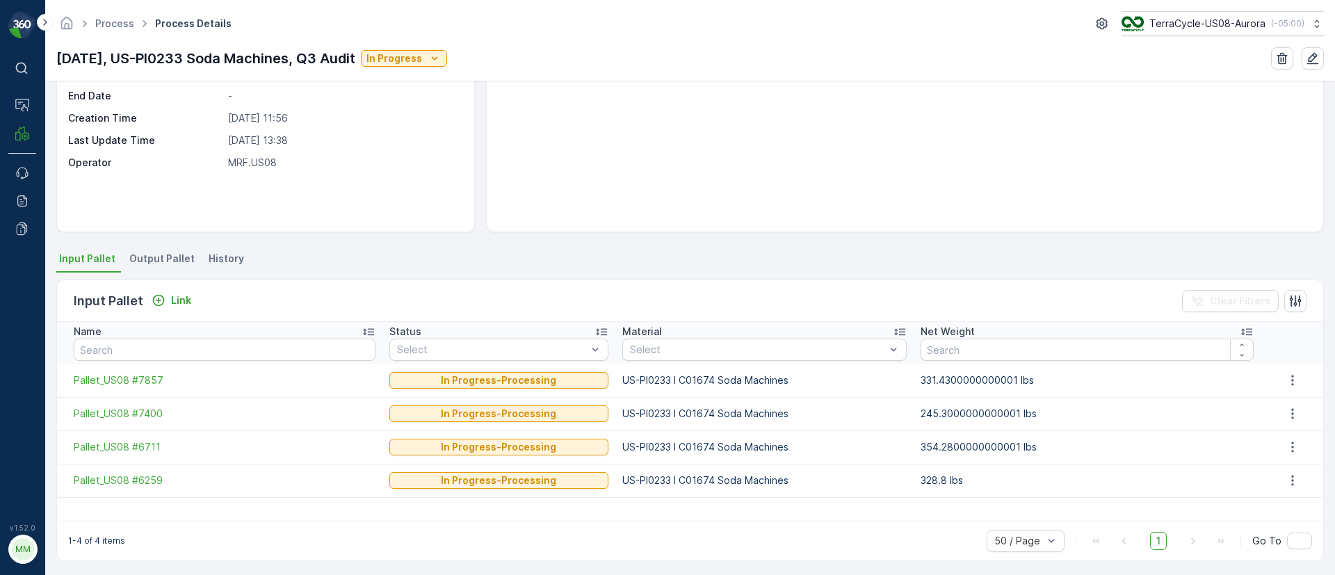
scroll to position [143, 0]
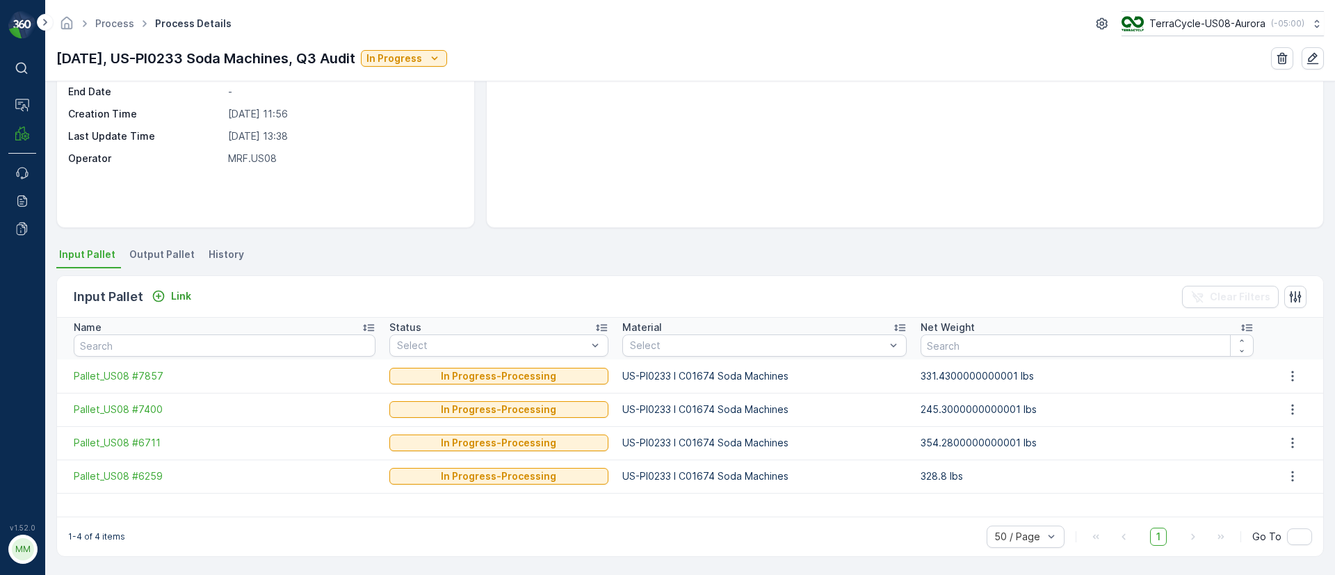
click at [159, 257] on span "Output Pallet" at bounding box center [161, 255] width 65 height 14
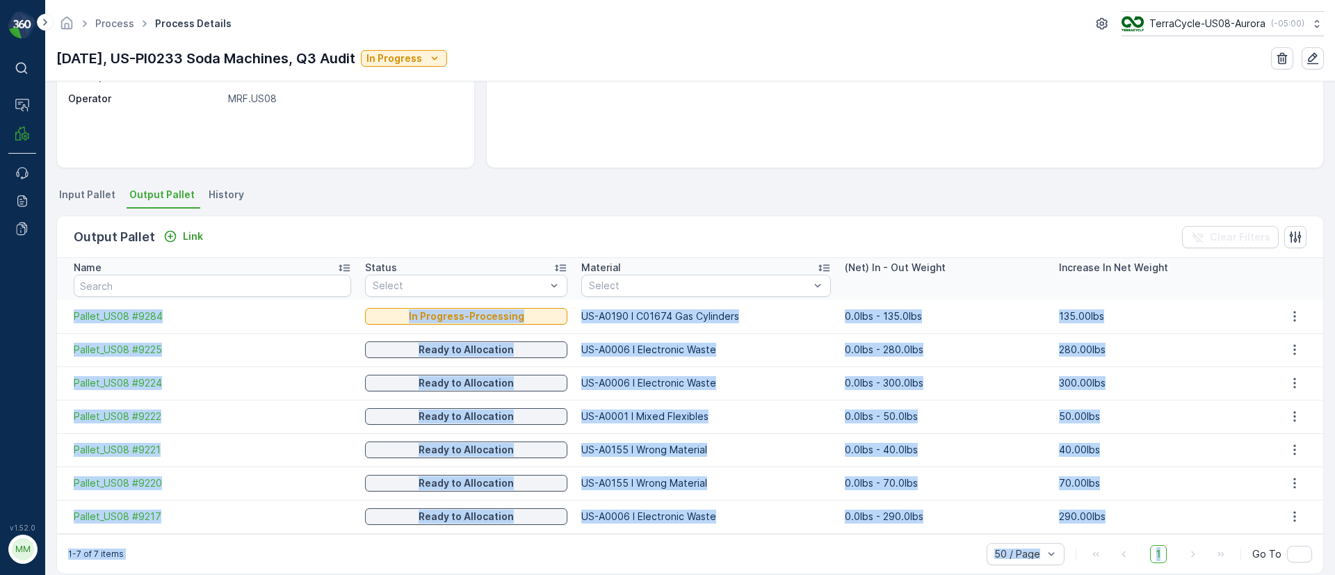
scroll to position [220, 0]
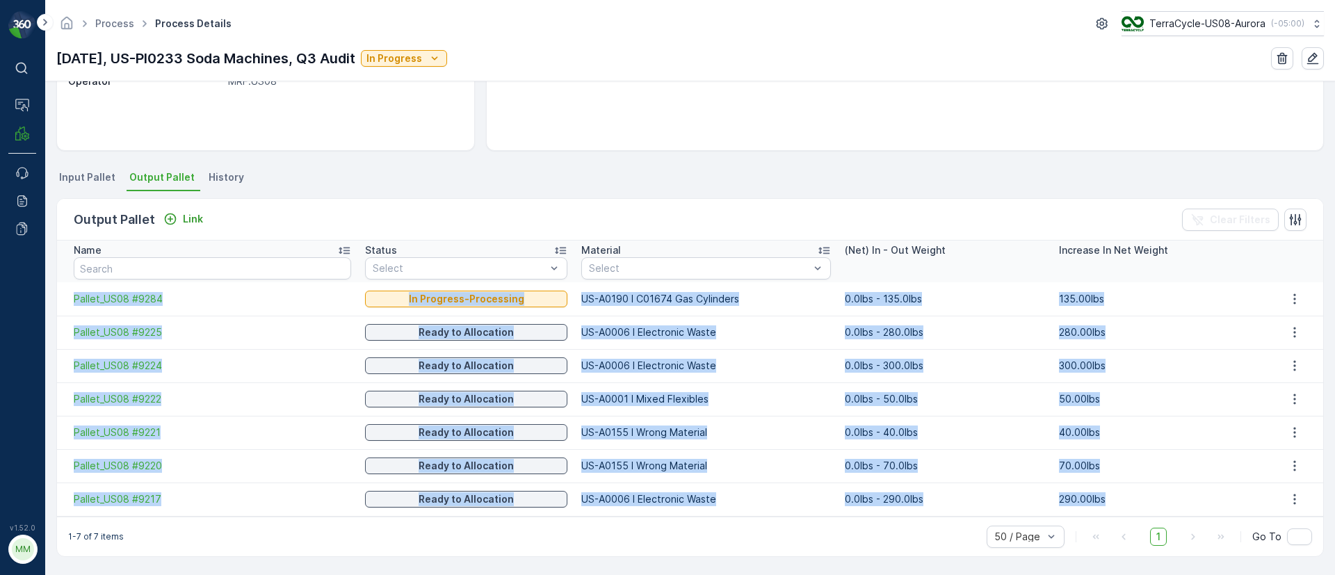
drag, startPoint x: 67, startPoint y: 375, endPoint x: 1162, endPoint y: 497, distance: 1101.9
click at [1162, 497] on tbody "Pallet_US08 #9284 In Progress-Processing US-A0190 I C01674 Gas Cylinders 0.0lbs…" at bounding box center [690, 399] width 1266 height 234
copy tbody "Pallet_US08 #9284 In Progress-Processing US-A0190 I C01674 Gas Cylinders 0.0lbs…"
